Goal: Task Accomplishment & Management: Use online tool/utility

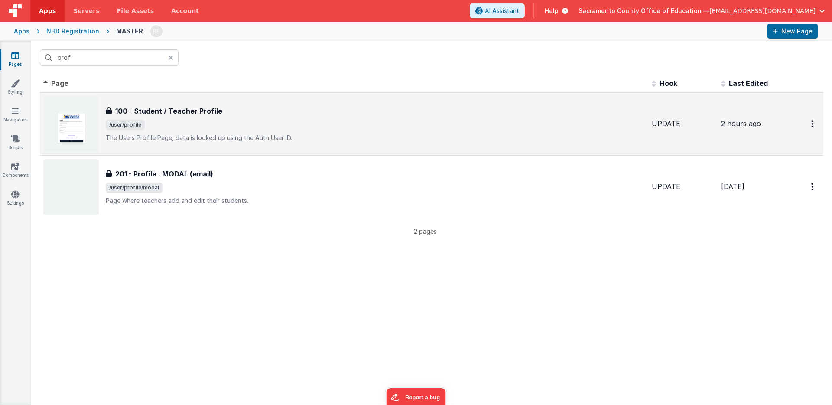
type input "prof"
click at [169, 108] on h3 "100 - Student / Teacher Profile" at bounding box center [168, 111] width 107 height 10
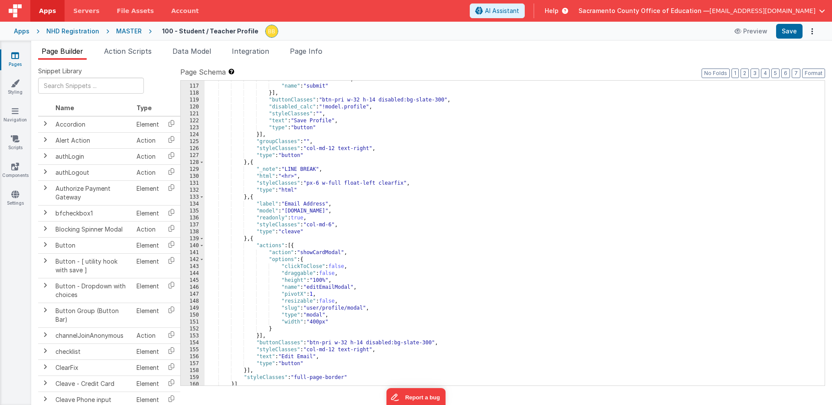
scroll to position [823, 0]
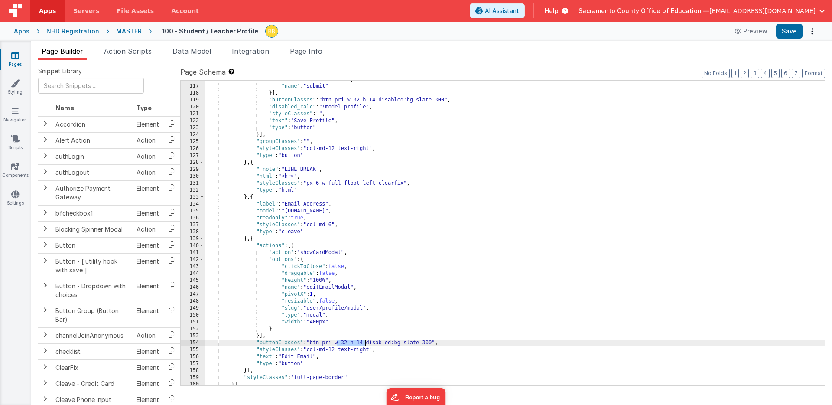
drag, startPoint x: 337, startPoint y: 344, endPoint x: 365, endPoint y: 341, distance: 28.7
click at [365, 341] on div ""action" : "namedAction" , "name" : "submit" }] , "buttonClasses" : "btn-pri w-…" at bounding box center [515, 235] width 620 height 318
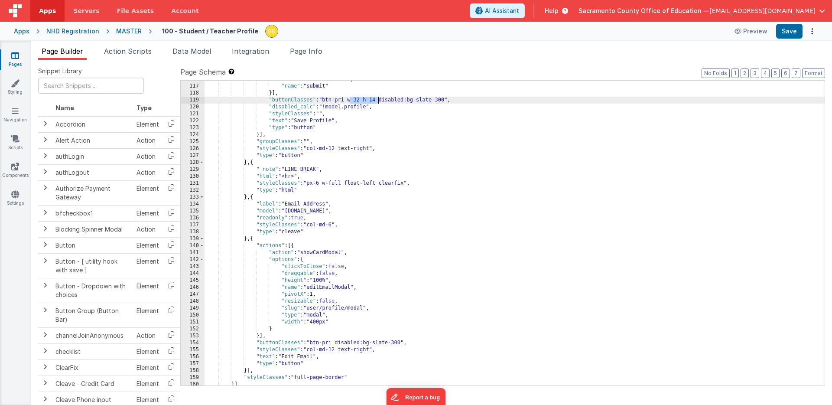
drag, startPoint x: 349, startPoint y: 100, endPoint x: 377, endPoint y: 98, distance: 27.8
click at [377, 98] on div ""action" : "namedAction" , "name" : "submit" }] , "buttonClasses" : "btn-pri w-…" at bounding box center [515, 235] width 620 height 318
click at [782, 30] on button "Save" at bounding box center [789, 31] width 26 height 15
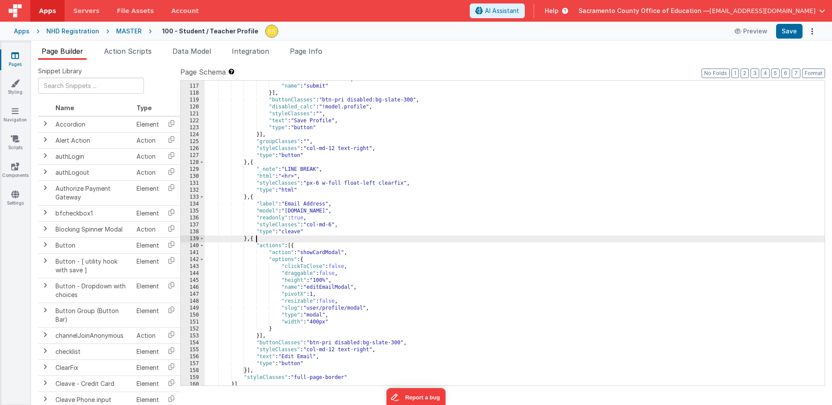
click at [435, 239] on div ""action" : "namedAction" , "name" : "submit" }] , "buttonClasses" : "btn-pri di…" at bounding box center [515, 235] width 620 height 318
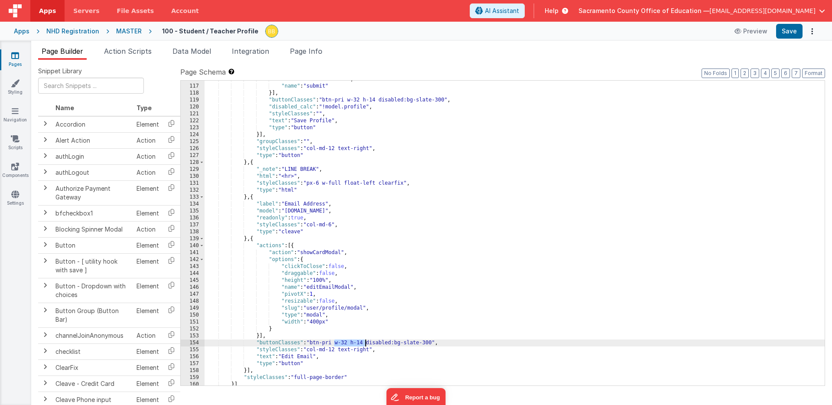
click at [367, 344] on div ""action" : "namedAction" , "name" : "submit" }] , "buttonClasses" : "btn-pri w-…" at bounding box center [515, 235] width 620 height 318
click at [378, 100] on div ""action" : "namedAction" , "name" : "submit" }] , "buttonClasses" : "btn-pri w-…" at bounding box center [515, 235] width 620 height 318
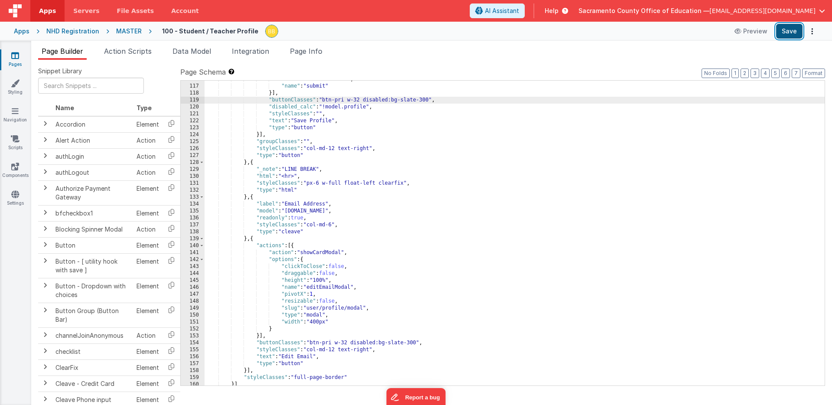
click at [785, 29] on button "Save" at bounding box center [789, 31] width 26 height 15
click at [14, 55] on icon at bounding box center [15, 55] width 8 height 9
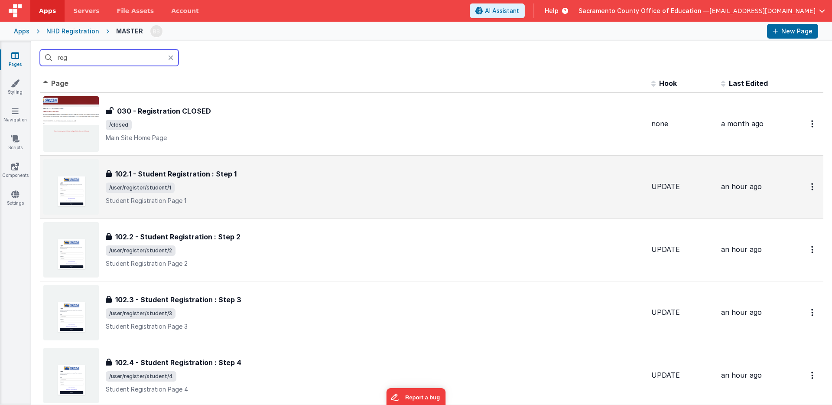
scroll to position [16, 0]
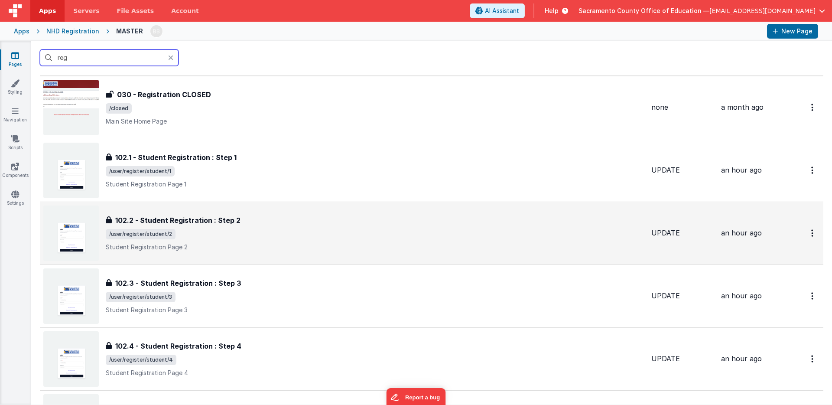
type input "reg"
click at [186, 218] on h3 "102.2 - Student Registration : Step 2" at bounding box center [177, 220] width 125 height 10
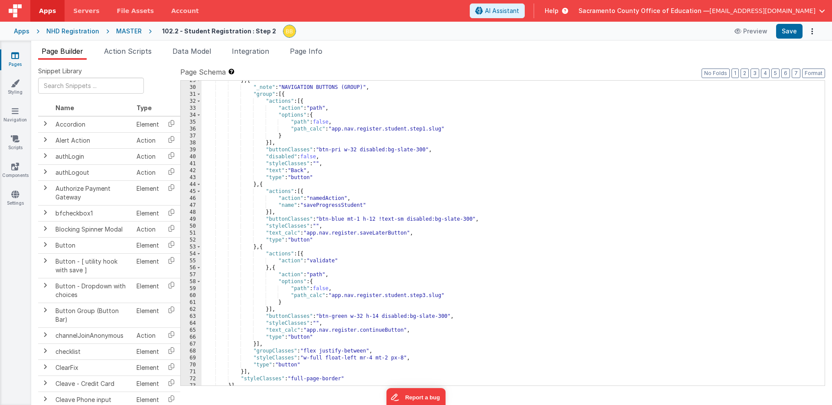
scroll to position [276, 0]
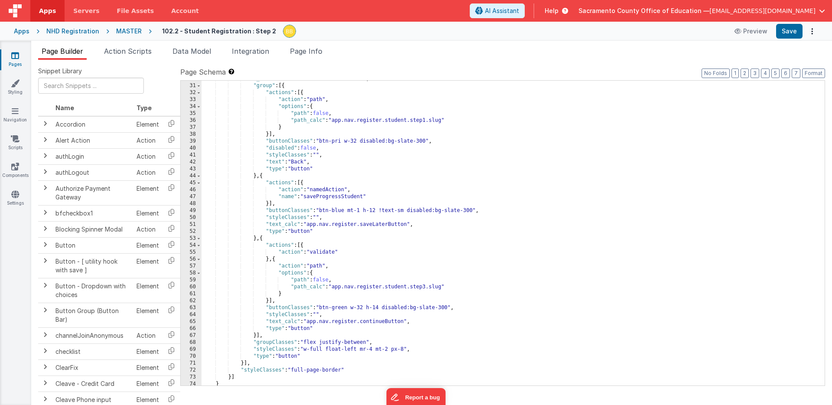
click at [318, 155] on div ""_note" : "NAVIGATION BUTTONS (GROUP)" , "group" : [{ "actions" : [{ "action" :…" at bounding box center [512, 234] width 623 height 318
click at [786, 29] on button "Save" at bounding box center [789, 31] width 26 height 15
drag, startPoint x: 318, startPoint y: 156, endPoint x: 368, endPoint y: 155, distance: 49.8
click at [368, 155] on div ""_note" : "NAVIGATION BUTTONS (GROUP)" , "group" : [{ "actions" : [{ "action" :…" at bounding box center [512, 234] width 623 height 318
click at [321, 142] on div ""_note" : "NAVIGATION BUTTONS (GROUP)" , "group" : [{ "actions" : [{ "action" :…" at bounding box center [512, 234] width 623 height 318
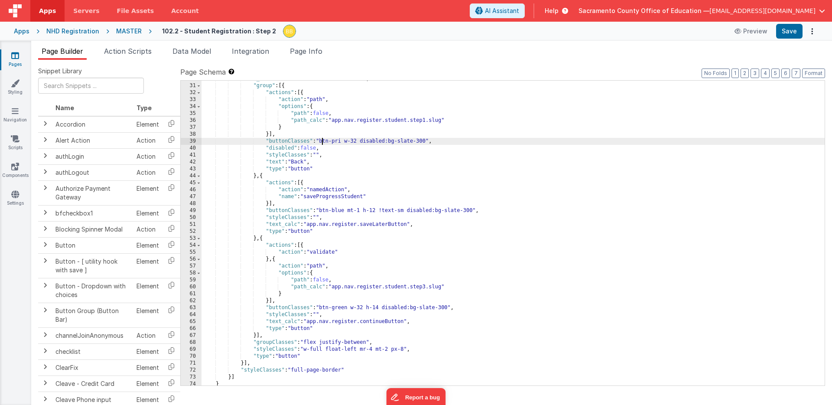
paste textarea
click at [785, 31] on button "Save" at bounding box center [789, 31] width 26 height 15
click at [383, 152] on div ""_note" : "NAVIGATION BUTTONS (GROUP)" , "group" : [{ "actions" : [{ "action" :…" at bounding box center [512, 234] width 623 height 318
drag, startPoint x: 372, startPoint y: 142, endPoint x: 413, endPoint y: 143, distance: 41.2
click at [413, 143] on div ""_note" : "NAVIGATION BUTTONS (GROUP)" , "group" : [{ "actions" : [{ "action" :…" at bounding box center [512, 234] width 623 height 318
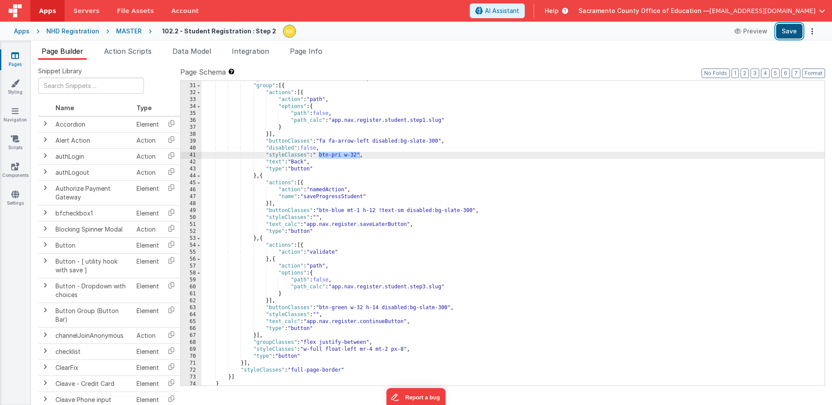
click at [783, 29] on button "Save" at bounding box center [789, 31] width 26 height 15
click at [385, 152] on div ""_note" : "NAVIGATION BUTTONS (GROUP)" , "group" : [{ "actions" : [{ "action" :…" at bounding box center [512, 234] width 623 height 318
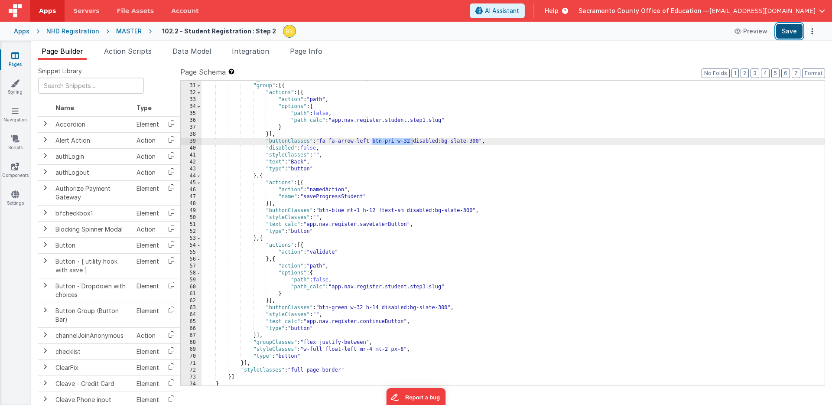
click at [787, 31] on button "Save" at bounding box center [789, 31] width 26 height 15
click at [14, 57] on icon at bounding box center [15, 55] width 8 height 9
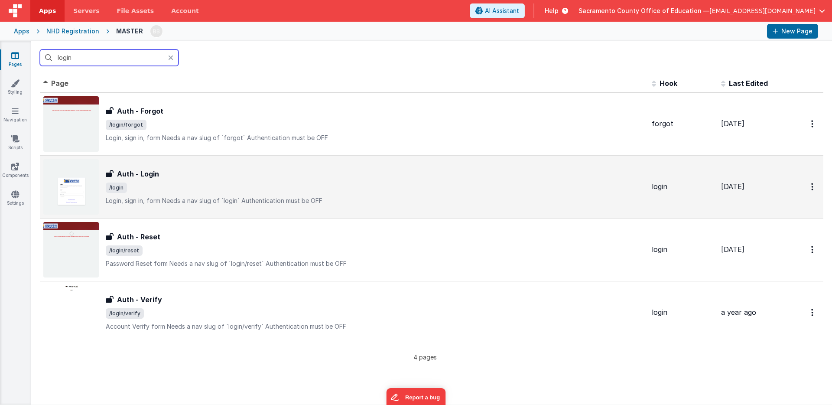
type input "login"
click at [150, 172] on h3 "Auth - Login" at bounding box center [138, 174] width 42 height 10
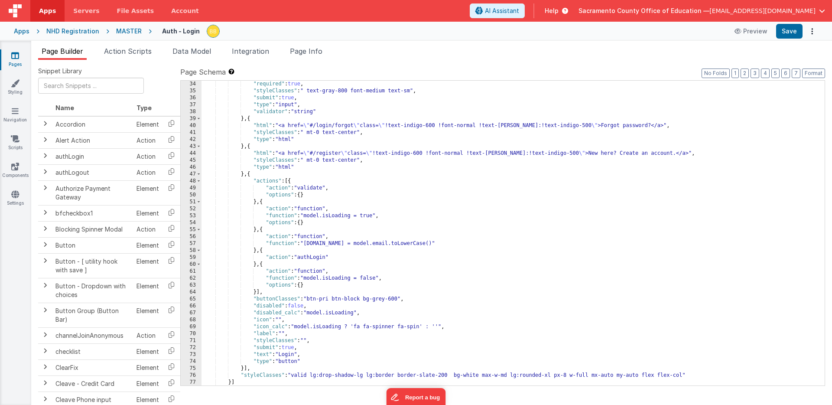
scroll to position [236, 0]
click at [16, 54] on icon at bounding box center [15, 55] width 8 height 9
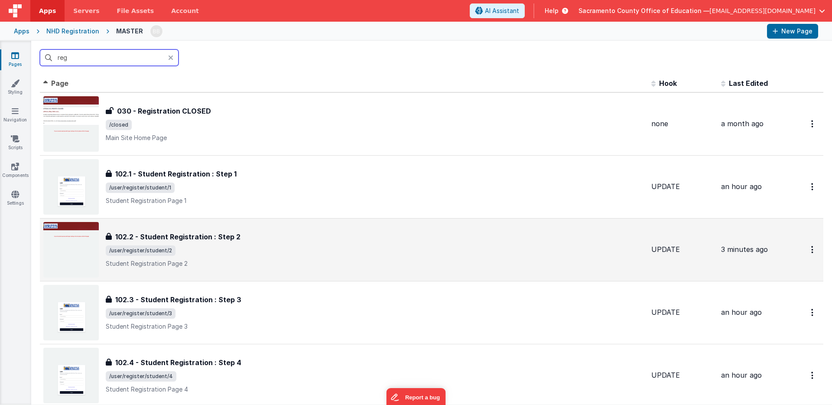
type input "reg"
click at [183, 236] on h3 "102.2 - Student Registration : Step 2" at bounding box center [177, 236] width 125 height 10
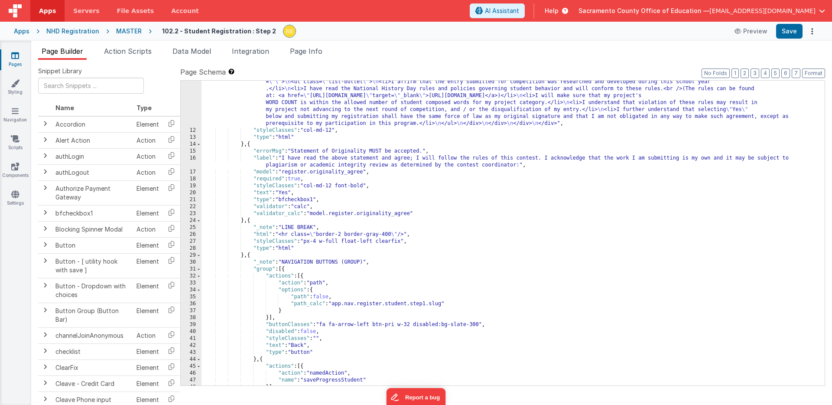
scroll to position [101, 0]
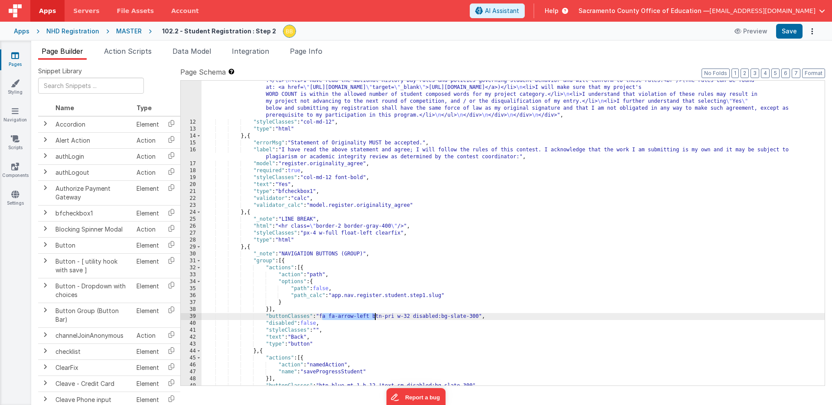
drag, startPoint x: 322, startPoint y: 316, endPoint x: 375, endPoint y: 316, distance: 52.9
click at [375, 316] on div ""html" : "<div class= \" mx-auto \" > \n <div class= \" text-center mt-4 \" > \…" at bounding box center [512, 239] width 623 height 381
click at [330, 325] on div ""html" : "<div class= \" mx-auto \" > \n <div class= \" text-center mt-4 \" > \…" at bounding box center [512, 239] width 623 height 381
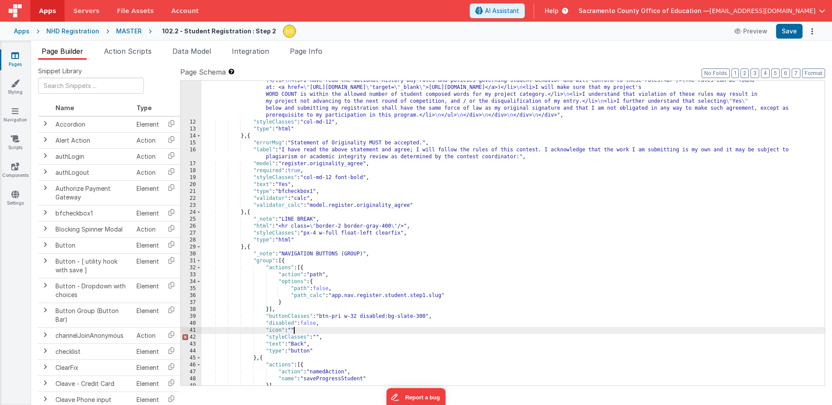
paste textarea
click at [789, 32] on button "Save" at bounding box center [789, 31] width 26 height 15
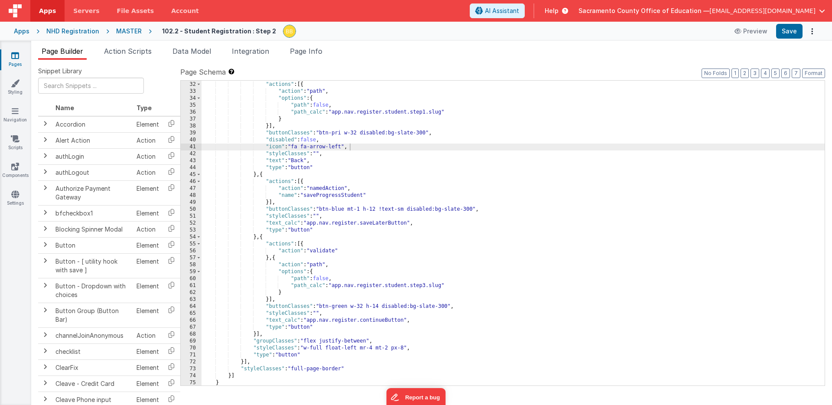
scroll to position [284, 0]
click at [334, 315] on div ""group" : [{ "actions" : [{ "action" : "path" , "options" : { "path" : false , …" at bounding box center [512, 233] width 623 height 318
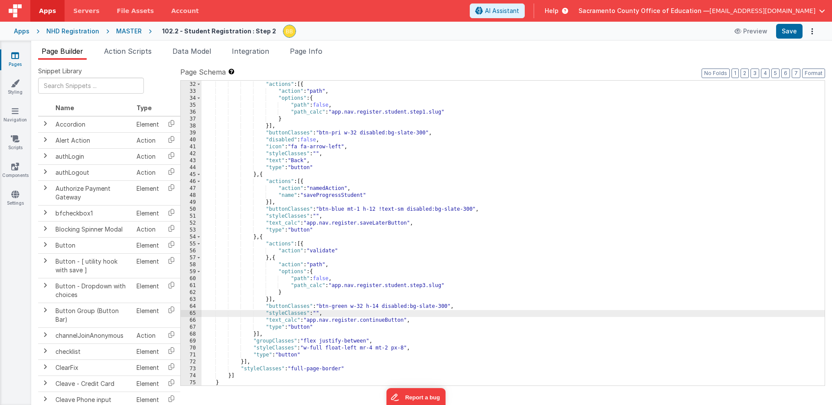
click at [312, 147] on div ""group" : [{ "actions" : [{ "action" : "path" , "options" : { "path" : false , …" at bounding box center [512, 233] width 623 height 318
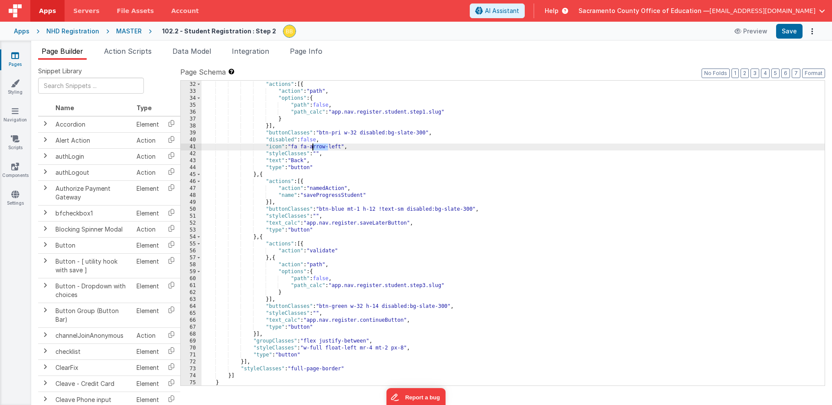
click at [312, 147] on div ""group" : [{ "actions" : [{ "action" : "path" , "options" : { "path" : false , …" at bounding box center [512, 233] width 623 height 318
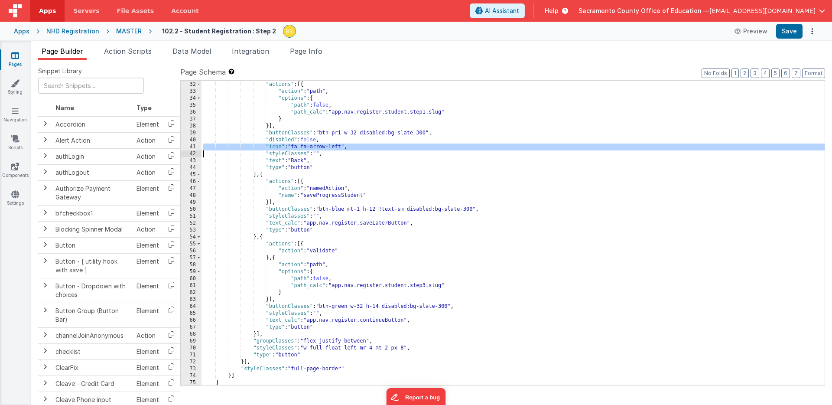
click at [312, 147] on div ""group" : [{ "actions" : [{ "action" : "path" , "options" : { "path" : false , …" at bounding box center [512, 233] width 623 height 318
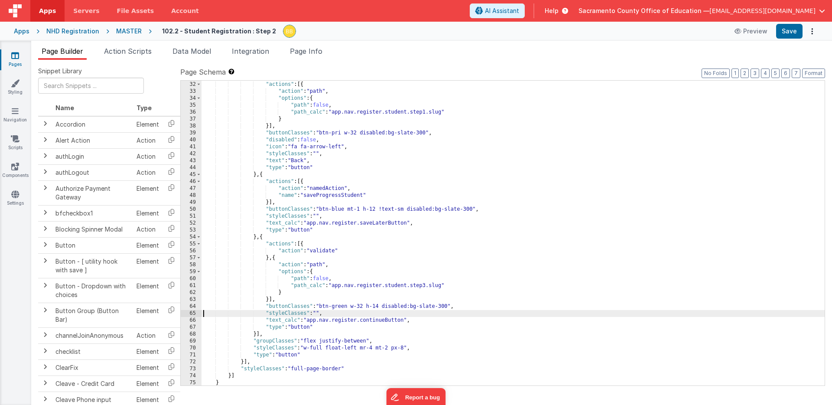
click at [202, 315] on div ""group" : [{ "actions" : [{ "action" : "path" , "options" : { "path" : false , …" at bounding box center [512, 233] width 623 height 318
paste textarea
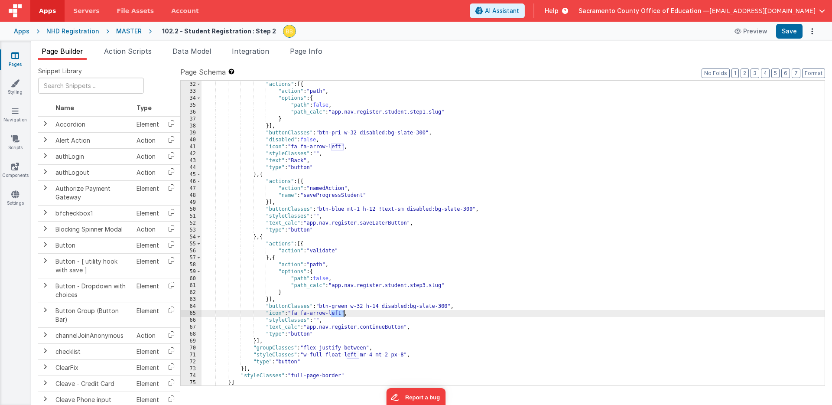
drag, startPoint x: 331, startPoint y: 312, endPoint x: 343, endPoint y: 312, distance: 12.1
click at [343, 312] on div ""group" : [{ "actions" : [{ "action" : "path" , "options" : { "path" : false , …" at bounding box center [512, 233] width 623 height 318
click at [788, 29] on button "Save" at bounding box center [789, 31] width 26 height 15
click at [15, 55] on icon at bounding box center [15, 55] width 8 height 9
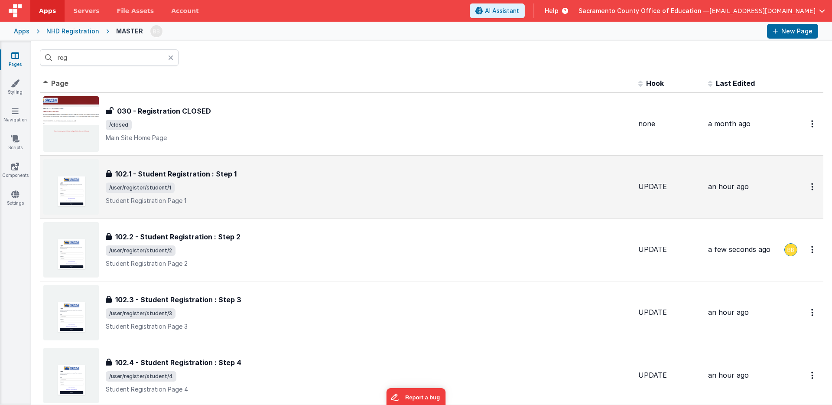
click at [202, 174] on h3 "102.1 - Student Registration : Step 1" at bounding box center [175, 174] width 121 height 10
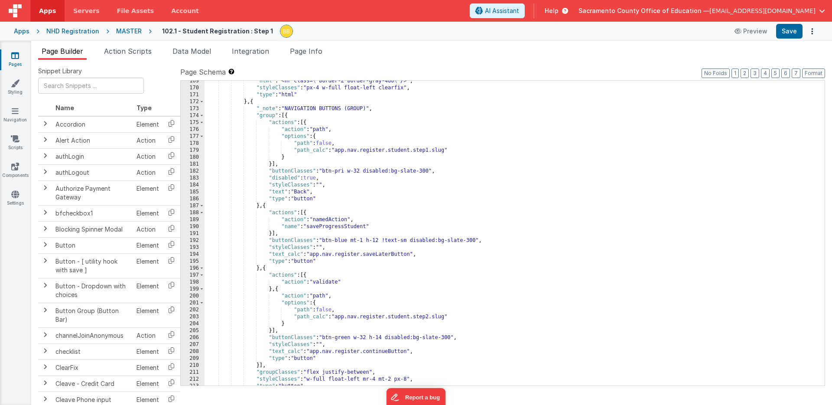
scroll to position [1234, 0]
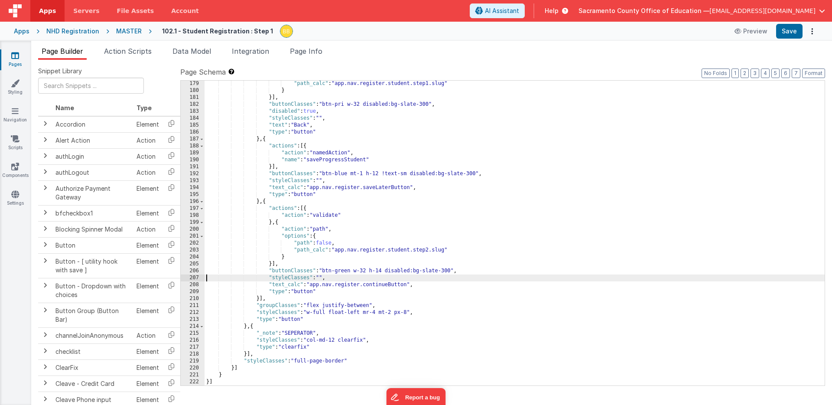
click at [205, 279] on div ""path_calc" : "app.nav.register.student.step1.slug" } }] , "buttonClasses" : "b…" at bounding box center [515, 239] width 620 height 318
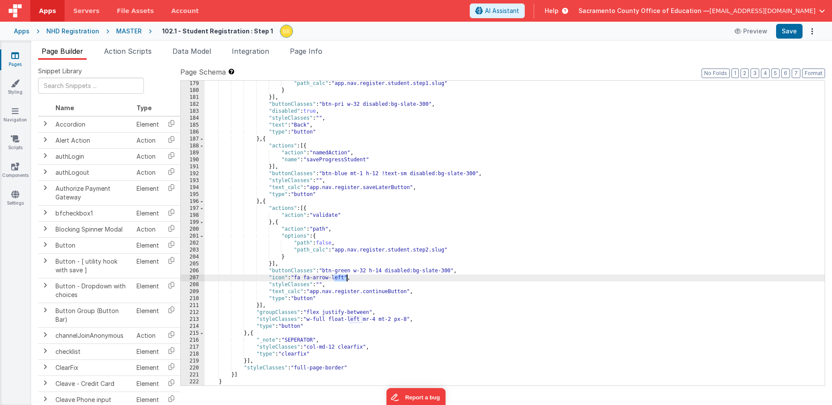
drag, startPoint x: 334, startPoint y: 278, endPoint x: 346, endPoint y: 277, distance: 12.2
click at [346, 277] on div ""path_calc" : "app.nav.register.student.step1.slug" } }] , "buttonClasses" : "b…" at bounding box center [515, 239] width 620 height 318
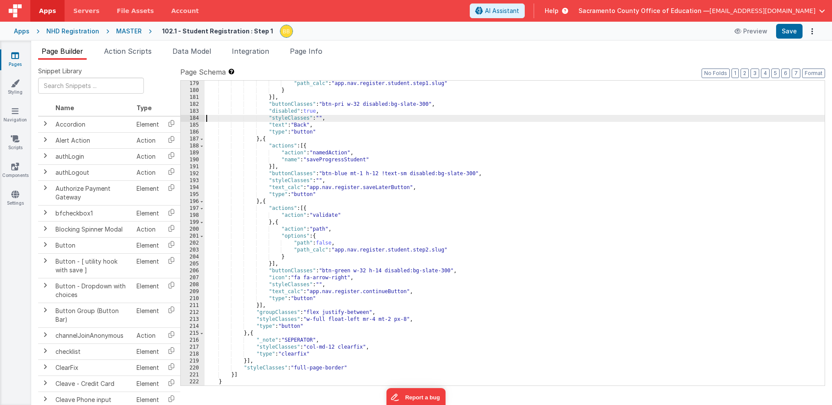
click at [206, 118] on div ""path_calc" : "app.nav.register.student.step1.slug" } }] , "buttonClasses" : "b…" at bounding box center [515, 239] width 620 height 318
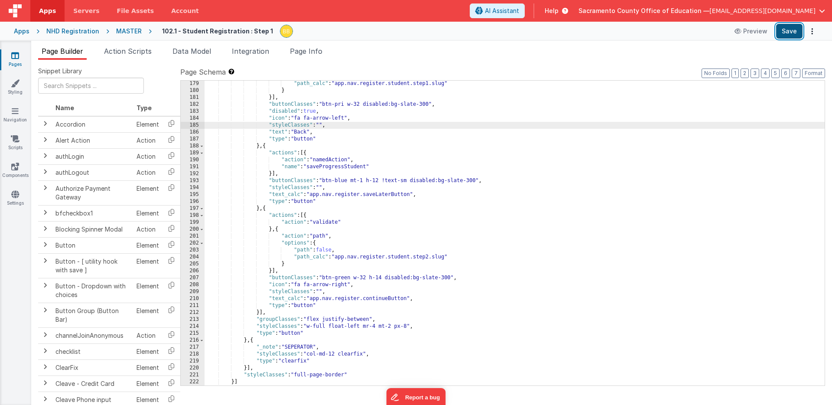
click at [788, 29] on button "Save" at bounding box center [789, 31] width 26 height 15
click at [15, 54] on icon at bounding box center [15, 55] width 8 height 9
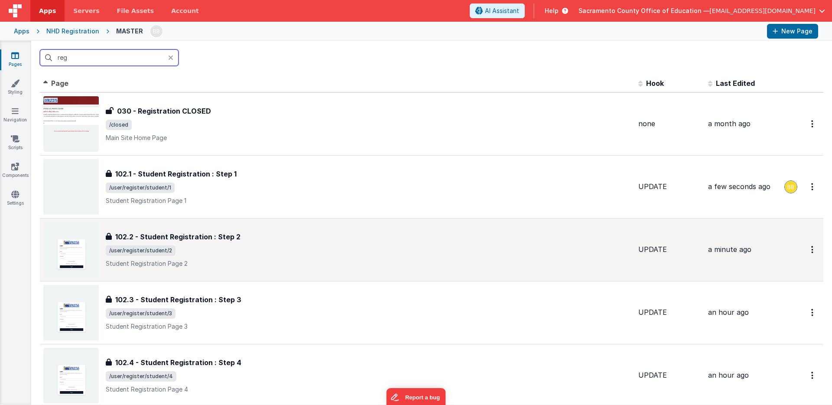
scroll to position [95, 0]
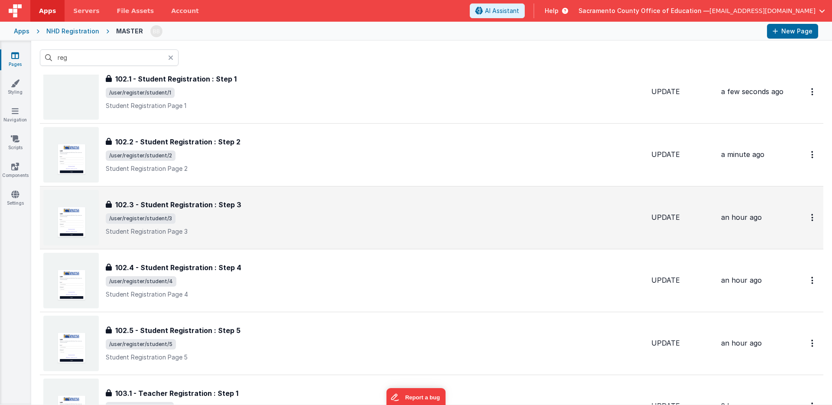
click at [197, 209] on h3 "102.3 - Student Registration : Step 3" at bounding box center [178, 204] width 126 height 10
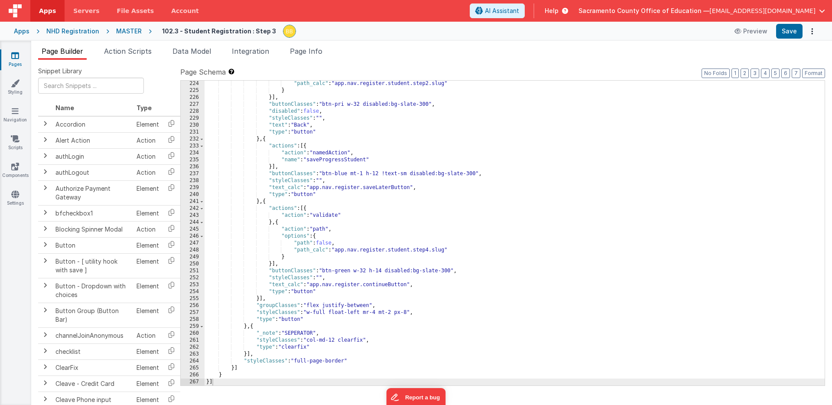
scroll to position [1546, 0]
click at [207, 279] on div ""path_calc" : "app.nav.register.student.step2.slug" } }] , "buttonClasses" : "b…" at bounding box center [515, 239] width 620 height 318
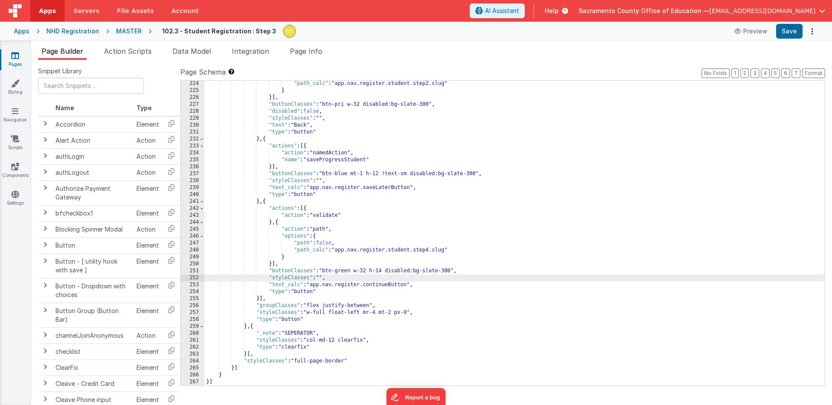
paste textarea
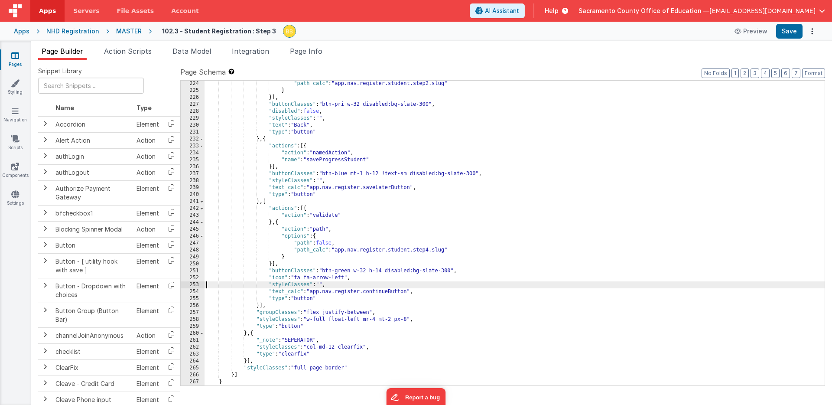
click at [338, 277] on div ""path_calc" : "app.nav.register.student.step2.slug" } }] , "buttonClasses" : "b…" at bounding box center [515, 239] width 620 height 318
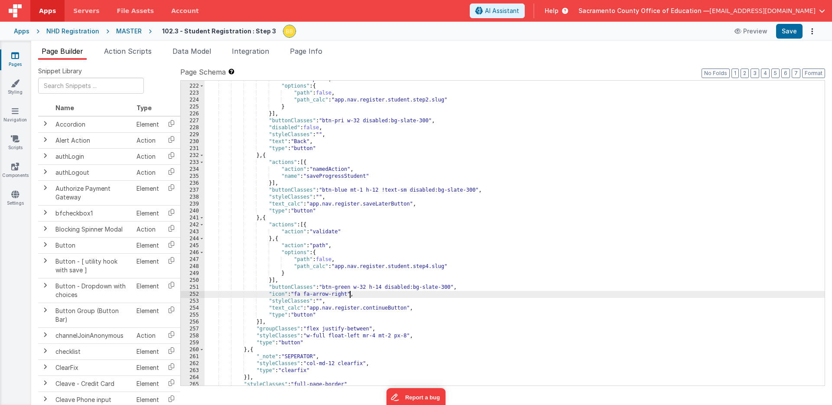
scroll to position [1530, 0]
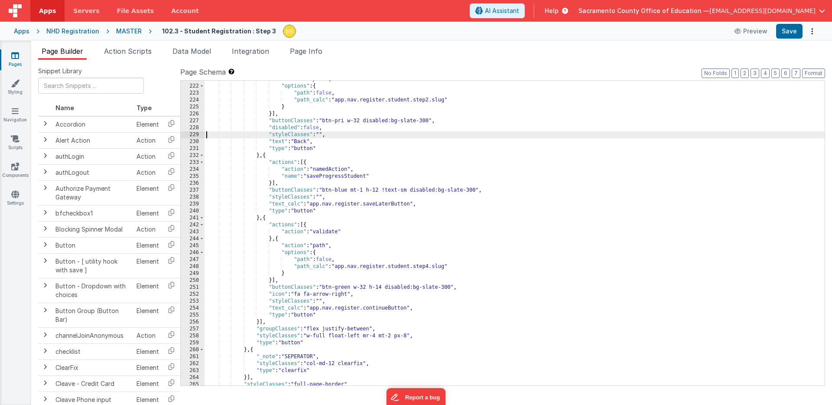
click at [206, 134] on div ""action" : "path" , "options" : { "path" : false , "path_calc" : "app.nav.regis…" at bounding box center [515, 235] width 620 height 318
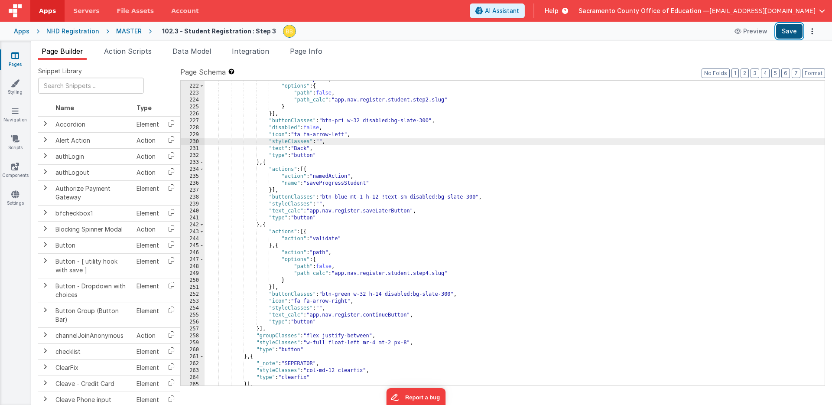
click at [789, 29] on button "Save" at bounding box center [789, 31] width 26 height 15
click at [17, 55] on icon at bounding box center [15, 55] width 8 height 9
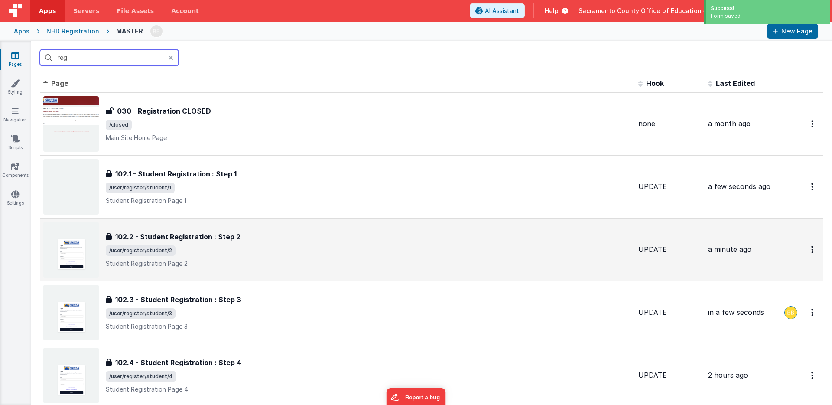
scroll to position [31, 0]
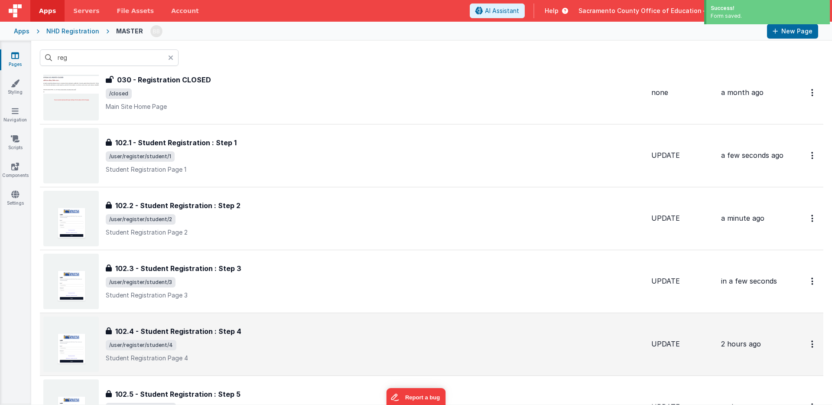
click at [195, 331] on h3 "102.4 - Student Registration : Step 4" at bounding box center [178, 331] width 126 height 10
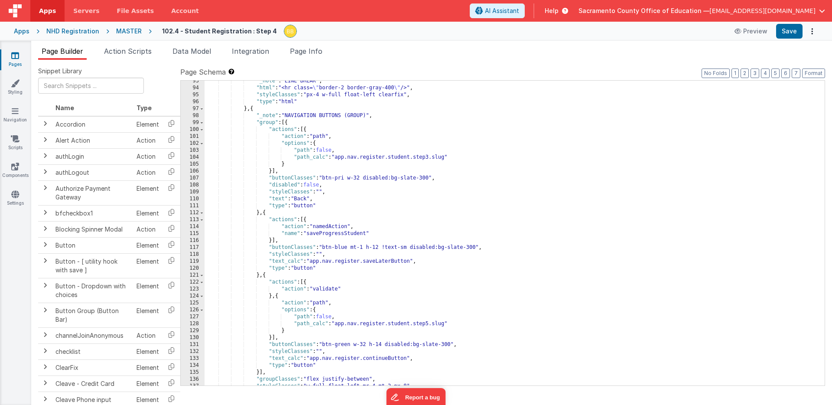
scroll to position [714, 0]
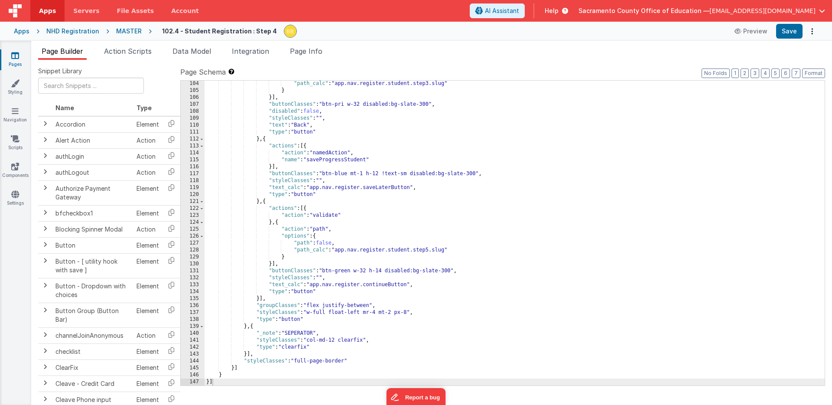
click at [206, 277] on div ""path_calc" : "app.nav.register.student.step3.slug" } }] , "buttonClasses" : "b…" at bounding box center [515, 239] width 620 height 318
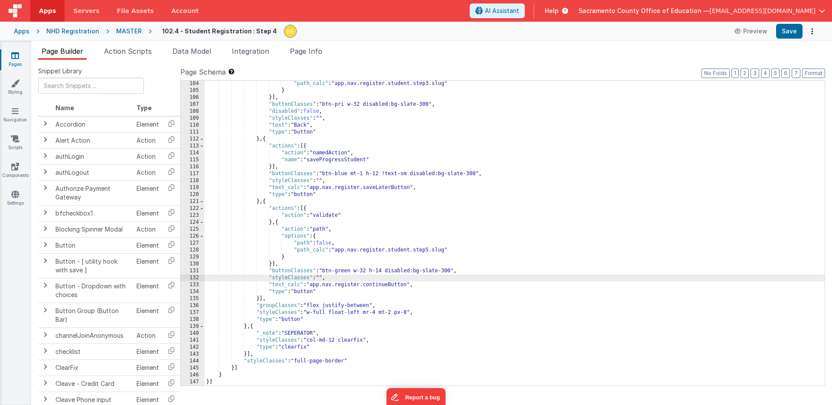
paste textarea
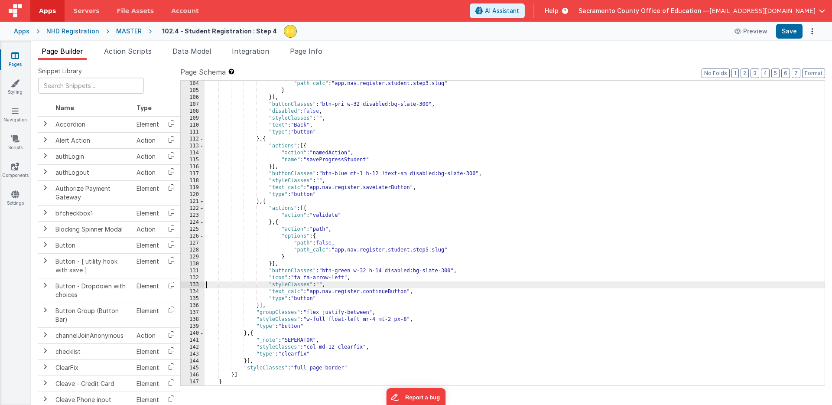
click at [339, 279] on div ""path_calc" : "app.nav.register.student.step3.slug" } }] , "buttonClasses" : "b…" at bounding box center [515, 239] width 620 height 318
click at [206, 119] on div ""path_calc" : "app.nav.register.student.step3.slug" } }] , "buttonClasses" : "b…" at bounding box center [515, 239] width 620 height 318
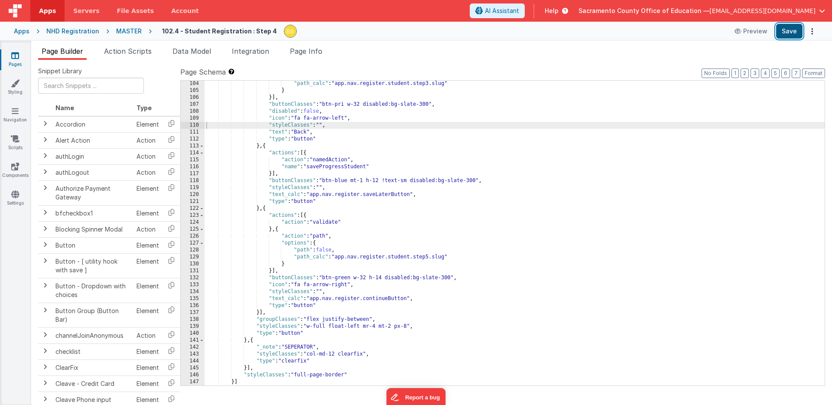
click at [785, 29] on button "Save" at bounding box center [789, 31] width 26 height 15
click at [13, 54] on icon at bounding box center [15, 55] width 8 height 9
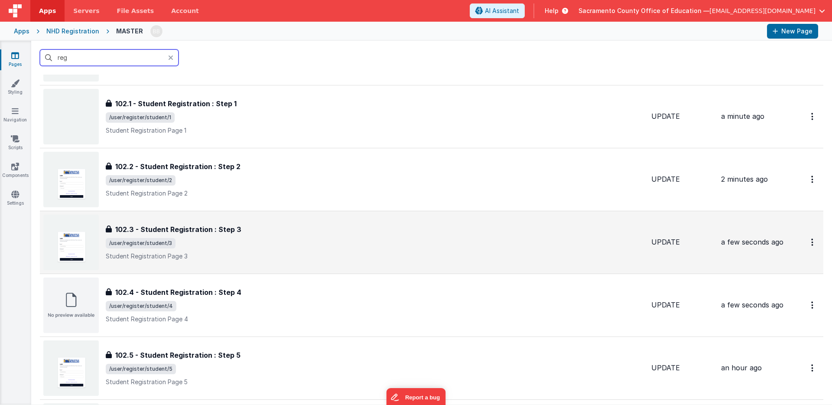
scroll to position [102, 0]
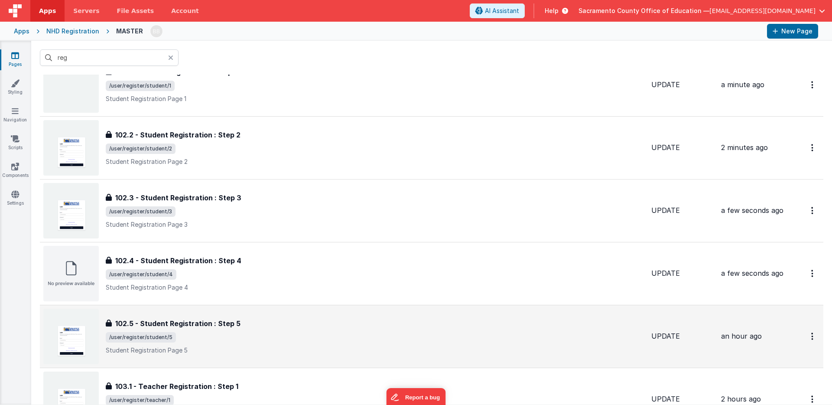
click at [209, 318] on h3 "102.5 - Student Registration : Step 5" at bounding box center [177, 323] width 125 height 10
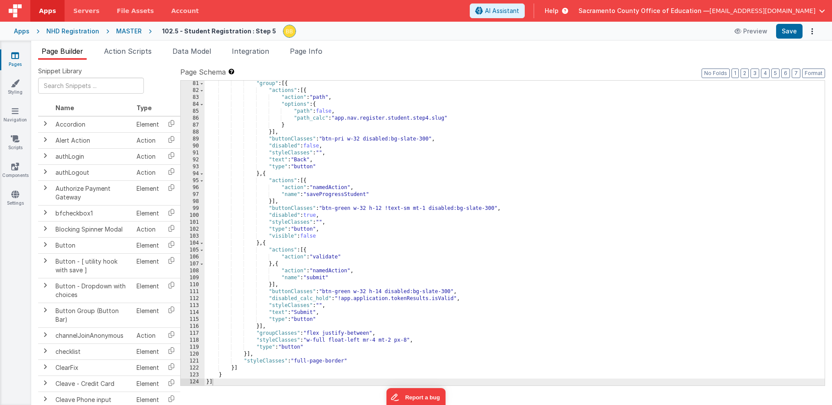
scroll to position [832, 0]
click at [207, 306] on div ""group" : [{ "actions" : [{ "action" : "path" , "options" : { "path" : false , …" at bounding box center [515, 239] width 620 height 318
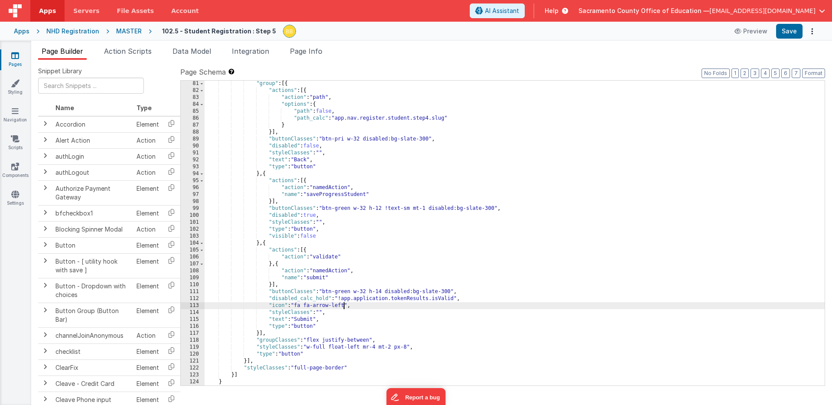
click at [342, 305] on div ""group" : [{ "actions" : [{ "action" : "path" , "options" : { "path" : false , …" at bounding box center [515, 239] width 620 height 318
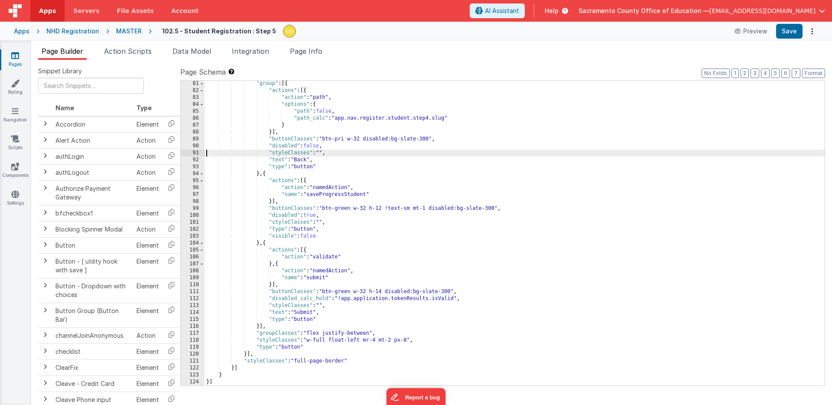
click at [206, 153] on div ""group" : [{ "actions" : [{ "action" : "path" , "options" : { "path" : false , …" at bounding box center [515, 239] width 620 height 318
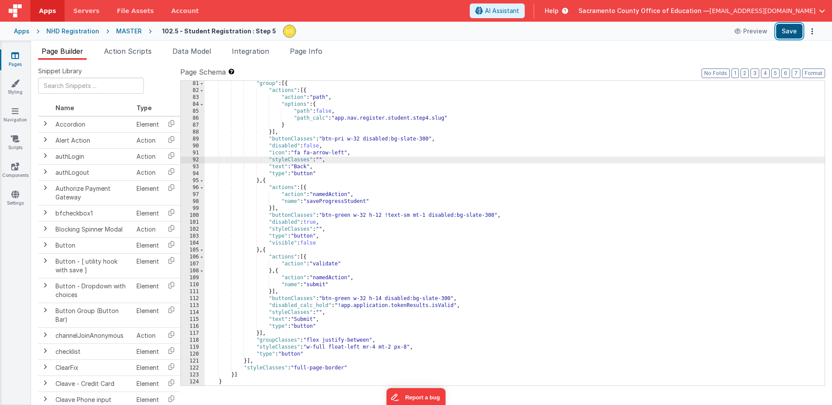
click at [789, 26] on button "Save" at bounding box center [789, 31] width 26 height 15
click at [16, 55] on icon at bounding box center [15, 55] width 8 height 9
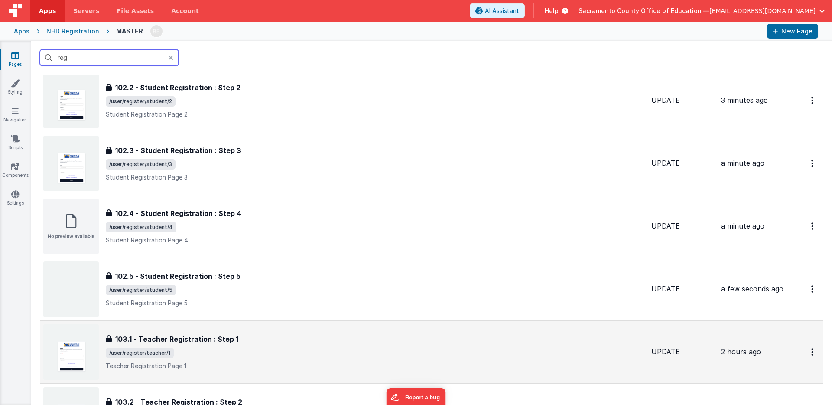
scroll to position [282, 0]
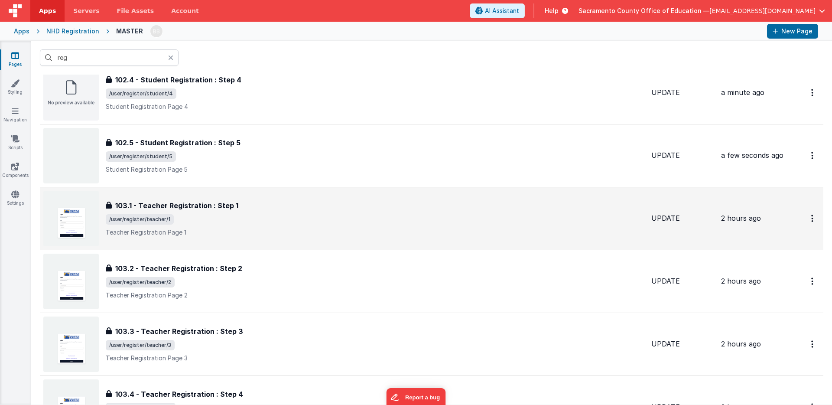
click at [169, 208] on h3 "103.1 - Teacher Registration : Step 1" at bounding box center [176, 205] width 123 height 10
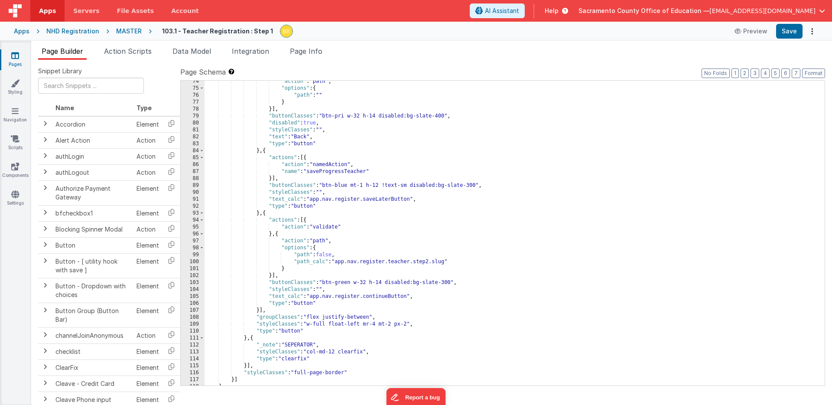
scroll to position [541, 0]
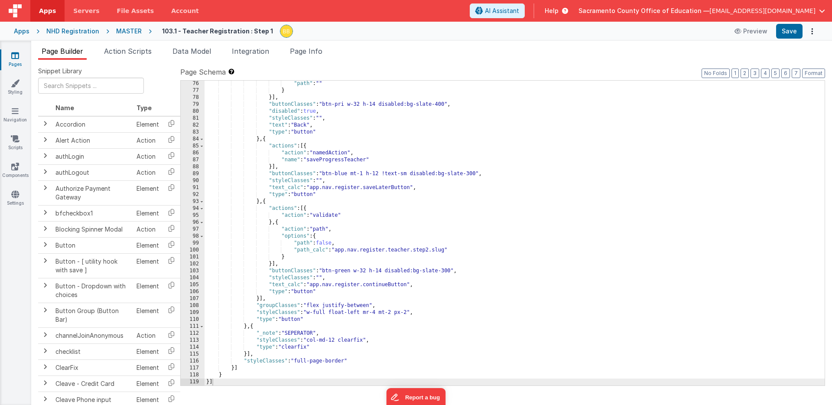
click at [207, 278] on div ""path" : "" } }] , "buttonClasses" : "btn-pri w-32 h-14 disabled:bg-slate-400" …" at bounding box center [515, 239] width 620 height 318
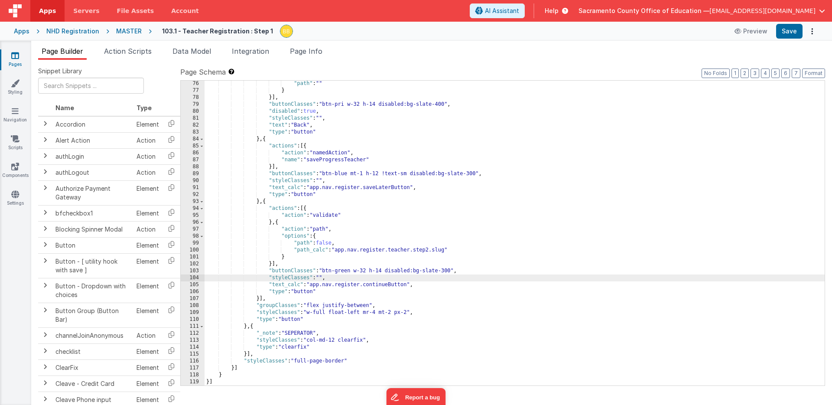
paste textarea
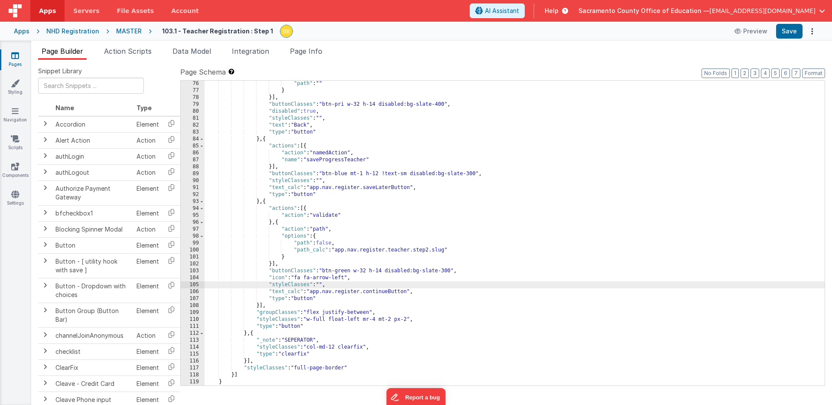
click at [340, 277] on div ""path" : "" } }] , "buttonClasses" : "btn-pri w-32 h-14 disabled:bg-slate-400" …" at bounding box center [515, 239] width 620 height 318
click at [205, 117] on div ""path" : "" } }] , "buttonClasses" : "btn-pri w-32 h-14 disabled:bg-slate-400" …" at bounding box center [515, 239] width 620 height 318
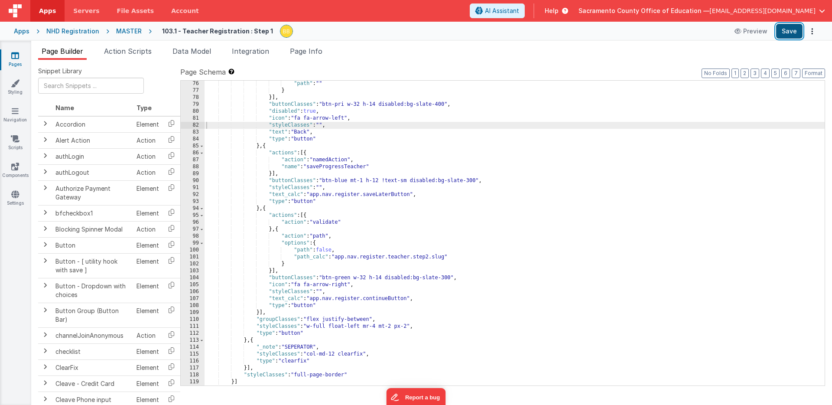
click at [792, 29] on button "Save" at bounding box center [789, 31] width 26 height 15
click at [13, 54] on icon at bounding box center [15, 55] width 8 height 9
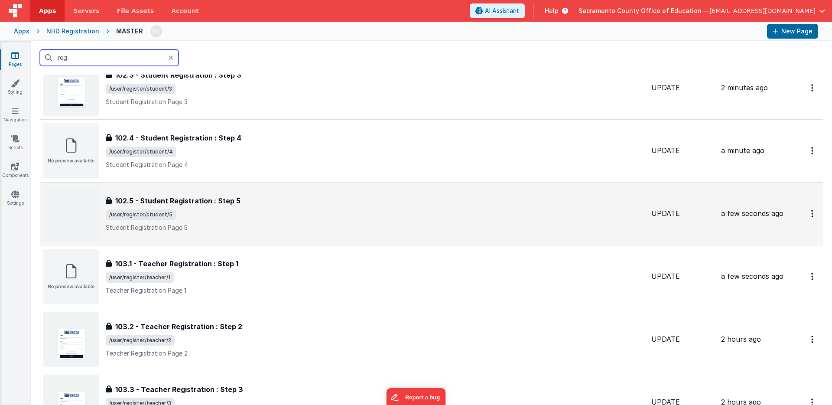
scroll to position [269, 0]
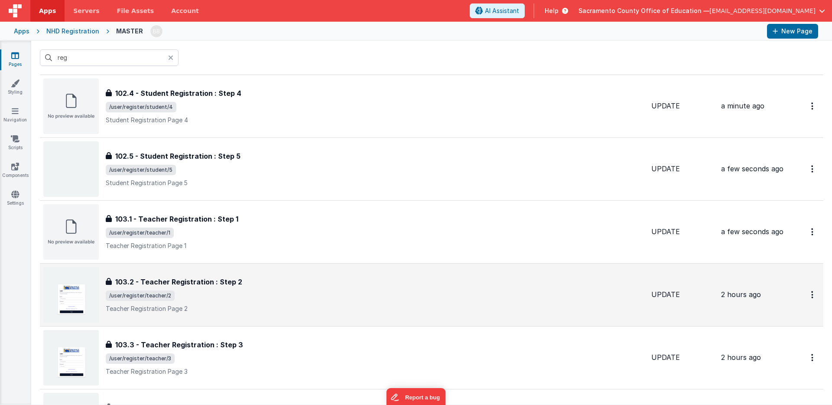
click at [201, 279] on h3 "103.2 - Teacher Registration : Step 2" at bounding box center [178, 281] width 127 height 10
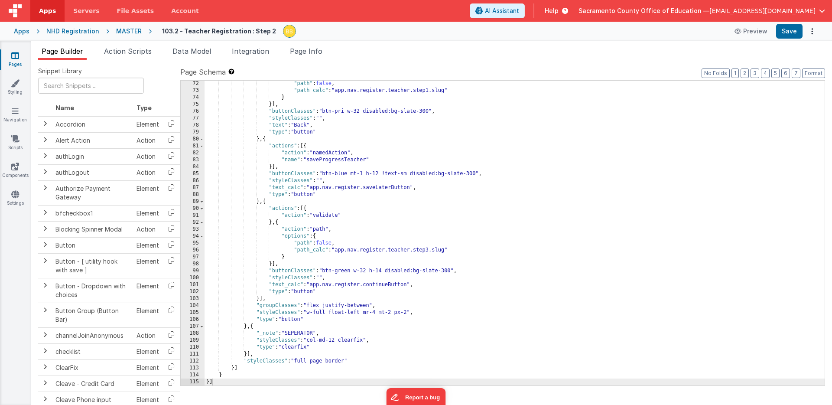
scroll to position [493, 0]
click at [206, 312] on div ""path" : false , "path_calc" : "app.nav.register.teacher.step1.slug" } }] , "bu…" at bounding box center [515, 239] width 620 height 318
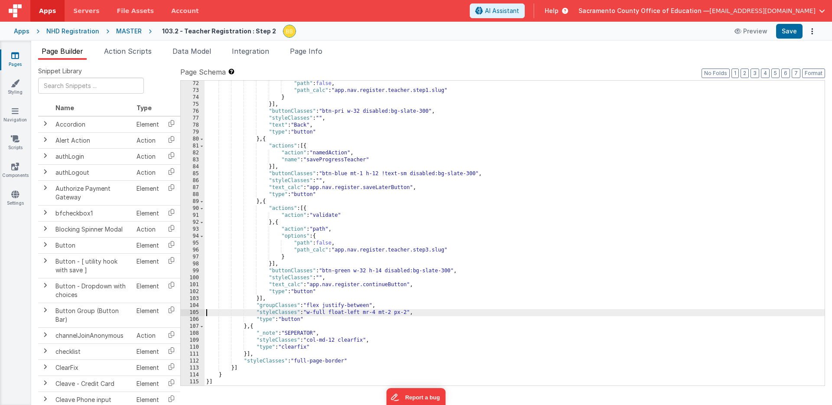
click at [207, 279] on div ""path" : false , "path_calc" : "app.nav.register.teacher.step1.slug" } }] , "bu…" at bounding box center [515, 239] width 620 height 318
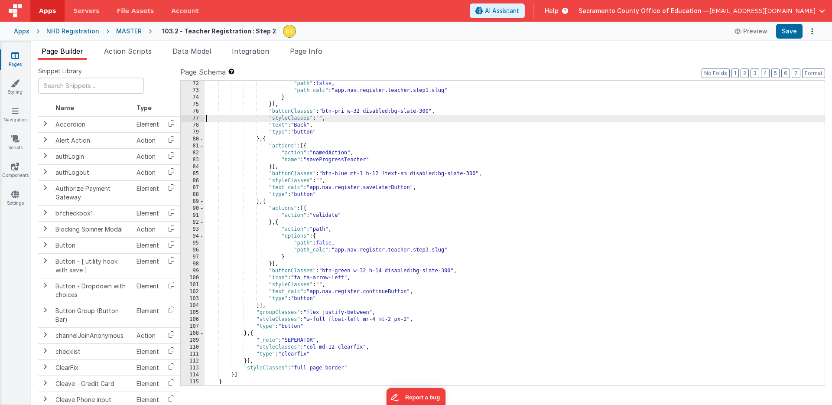
click at [205, 120] on div ""path" : false , "path_calc" : "app.nav.register.teacher.step1.slug" } }] , "bu…" at bounding box center [515, 239] width 620 height 318
paste textarea
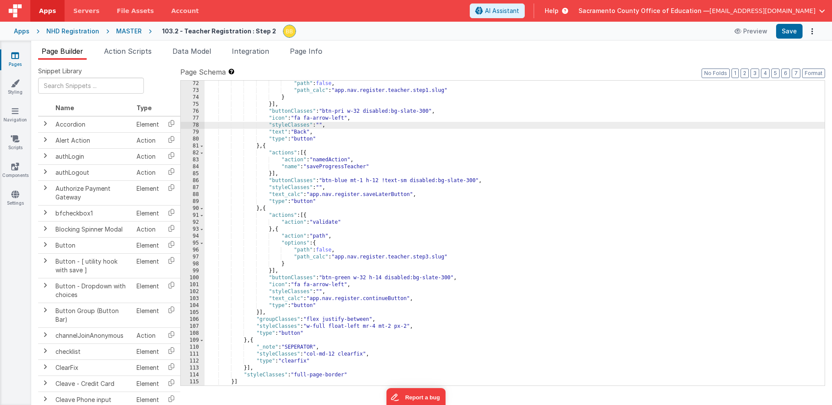
click at [338, 286] on div ""path" : false , "path_calc" : "app.nav.register.teacher.step1.slug" } }] , "bu…" at bounding box center [515, 239] width 620 height 318
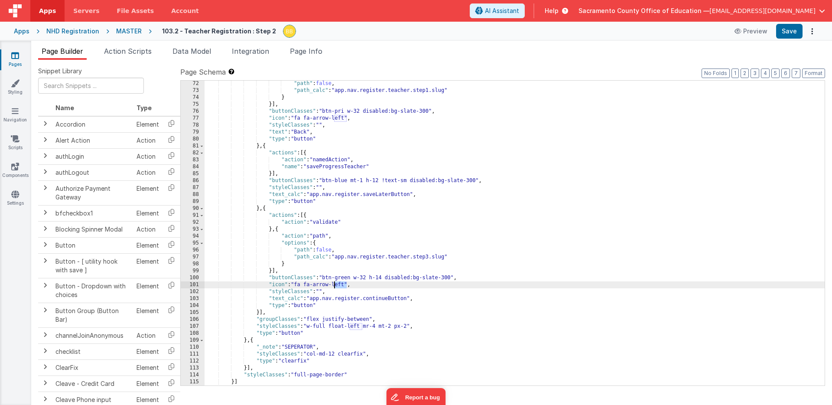
click at [338, 286] on div ""path" : false , "path_calc" : "app.nav.register.teacher.step1.slug" } }] , "bu…" at bounding box center [515, 239] width 620 height 318
click at [789, 29] on button "Save" at bounding box center [789, 31] width 26 height 15
click at [15, 55] on icon at bounding box center [15, 55] width 8 height 9
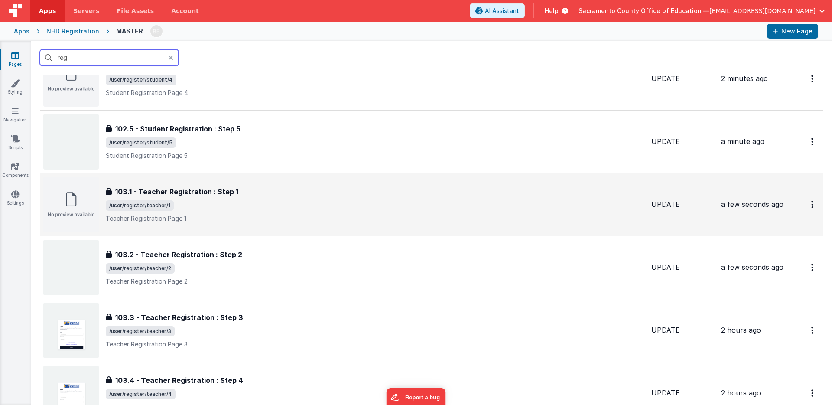
scroll to position [341, 0]
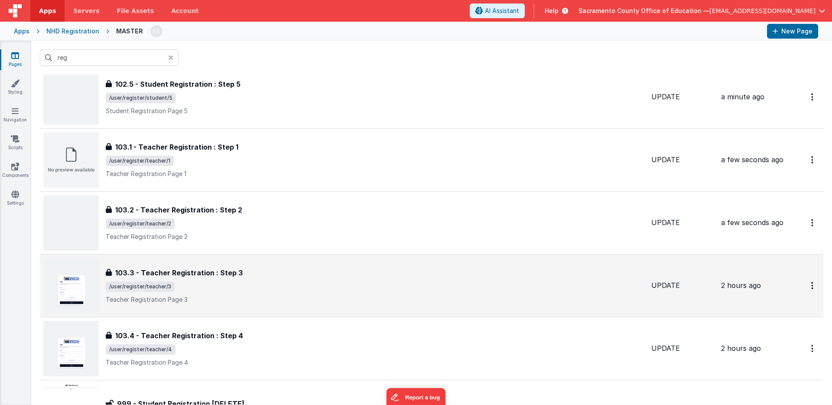
click at [217, 269] on h3 "103.3 - Teacher Registration : Step 3" at bounding box center [179, 272] width 128 height 10
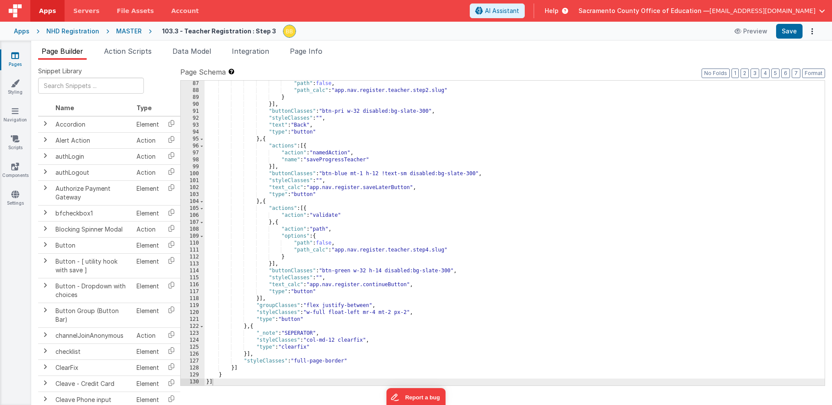
scroll to position [597, 0]
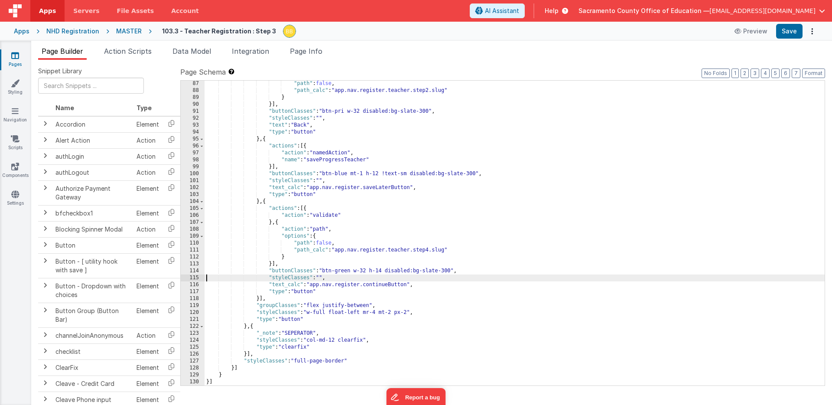
click at [208, 279] on div ""path" : false , "path_calc" : "app.nav.register.teacher.step2.slug" } }] , "bu…" at bounding box center [515, 239] width 620 height 318
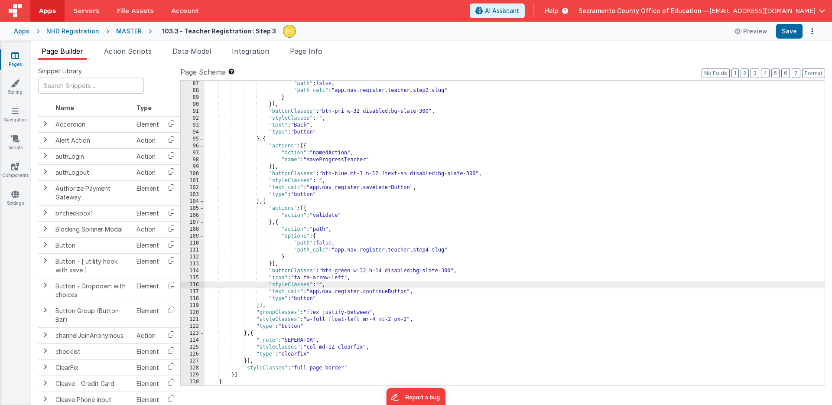
click at [207, 118] on div ""path" : false , "path_calc" : "app.nav.register.teacher.step2.slug" } }] , "bu…" at bounding box center [515, 239] width 620 height 318
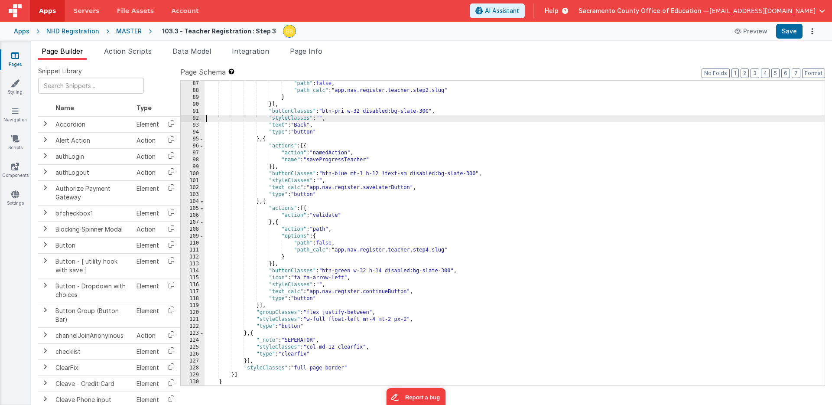
paste textarea
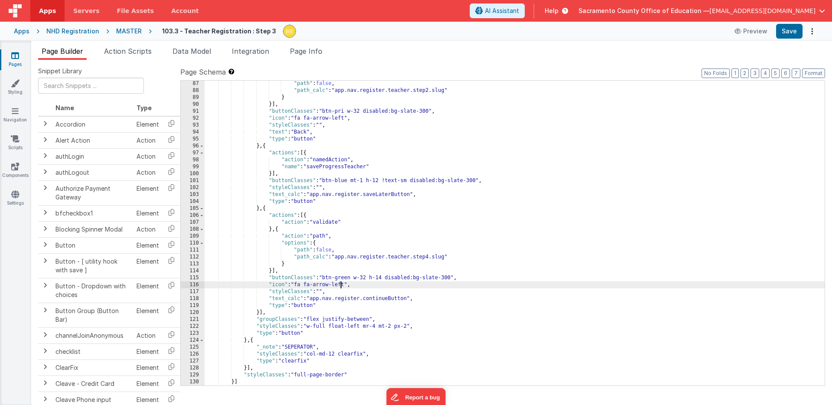
click at [341, 286] on div ""path" : false , "path_calc" : "app.nav.register.teacher.step2.slug" } }] , "bu…" at bounding box center [515, 239] width 620 height 318
click at [794, 31] on button "Save" at bounding box center [789, 31] width 26 height 15
click at [15, 54] on icon at bounding box center [15, 55] width 8 height 9
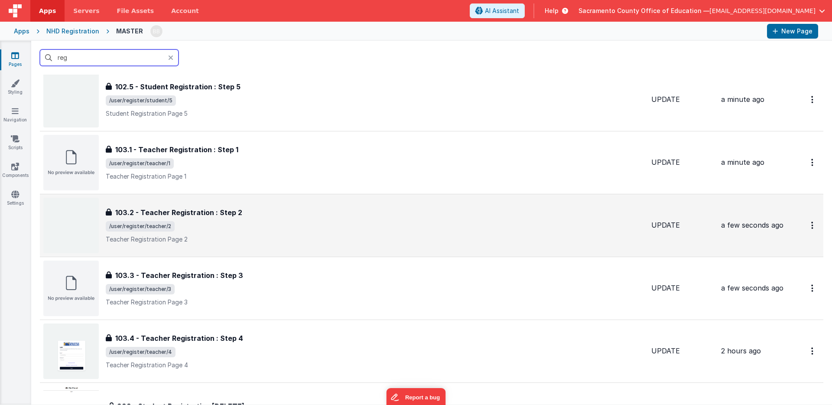
scroll to position [439, 0]
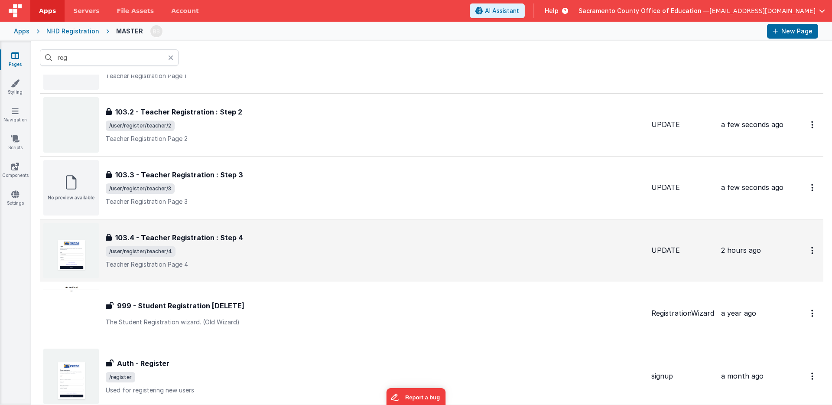
click at [201, 240] on h3 "103.4 - Teacher Registration : Step 4" at bounding box center [179, 237] width 128 height 10
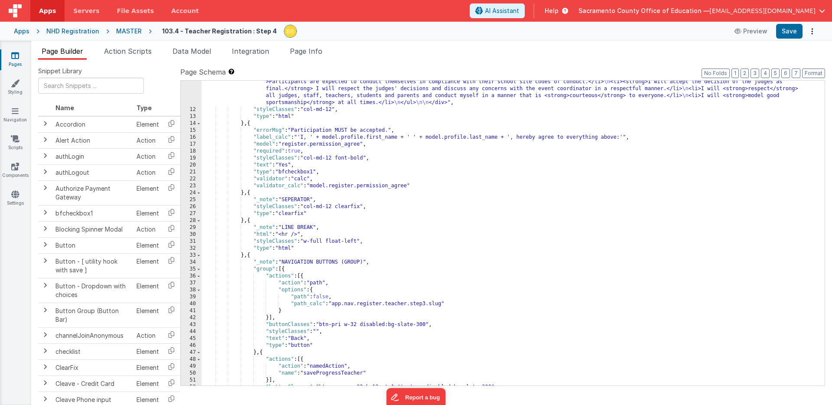
scroll to position [423, 0]
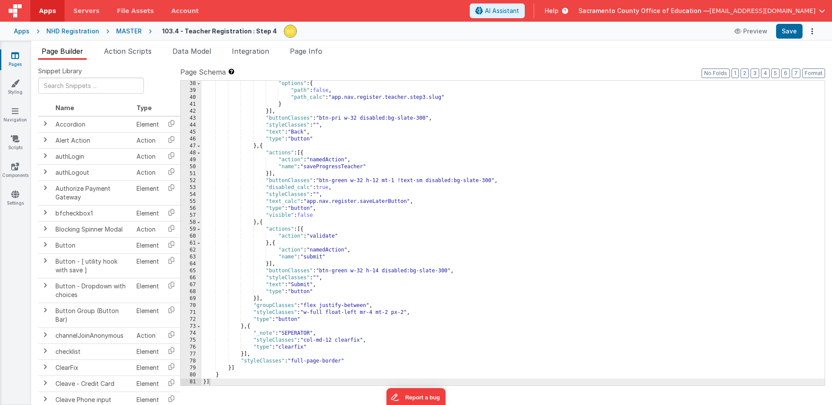
click at [204, 126] on div ""options" : { "path" : false , "path_calc" : "app.nav.register.teacher.step3.sl…" at bounding box center [512, 239] width 623 height 318
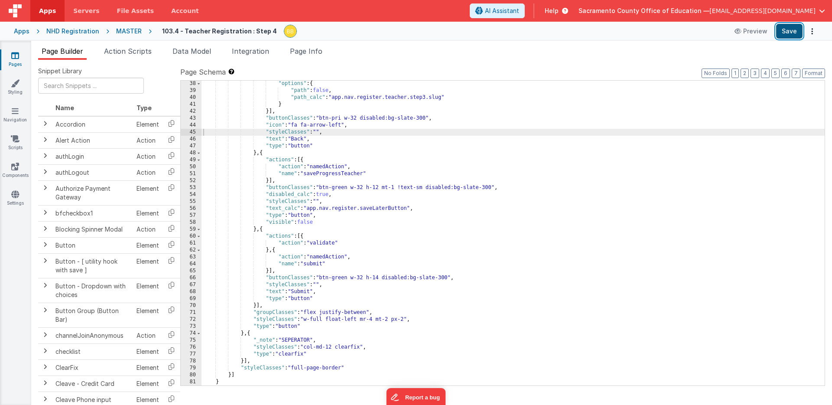
click at [788, 27] on button "Save" at bounding box center [789, 31] width 26 height 15
click at [14, 84] on icon at bounding box center [15, 83] width 9 height 9
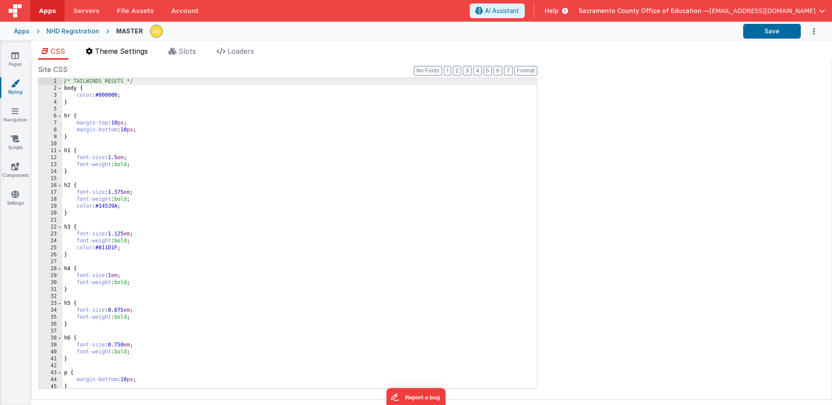
click at [133, 50] on span "Theme Settings" at bounding box center [121, 51] width 53 height 9
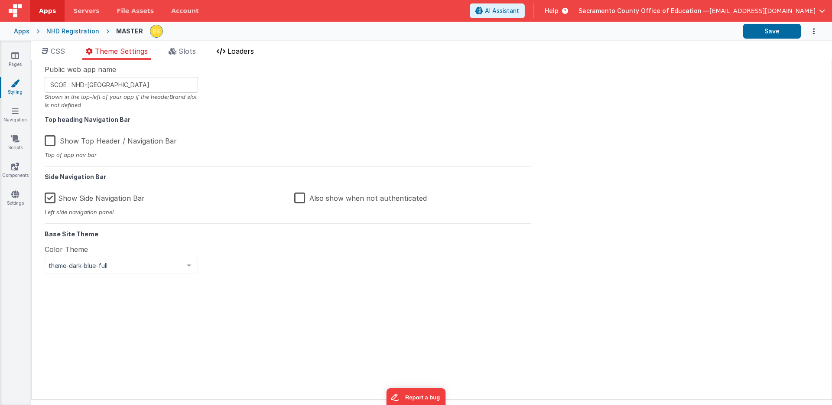
click at [249, 51] on span "Loaders" at bounding box center [240, 51] width 26 height 9
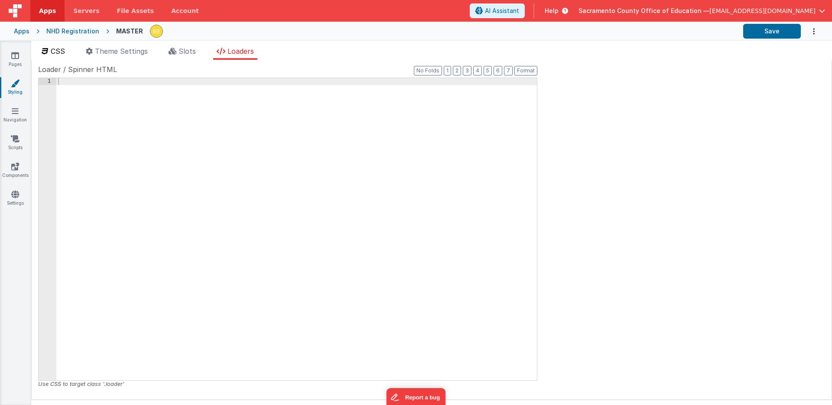
click at [60, 49] on span "CSS" at bounding box center [58, 51] width 14 height 9
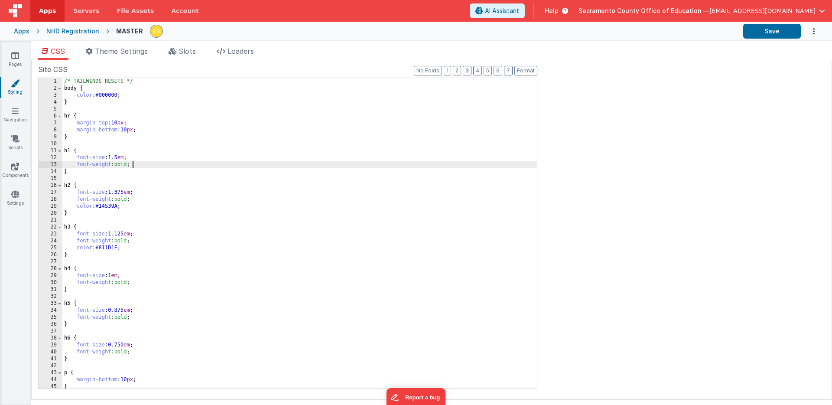
click at [135, 166] on div "/* TAILWINDS RESETS */ body { color : #000000 ; } hr { margin-top : 10 px ; mar…" at bounding box center [299, 240] width 474 height 324
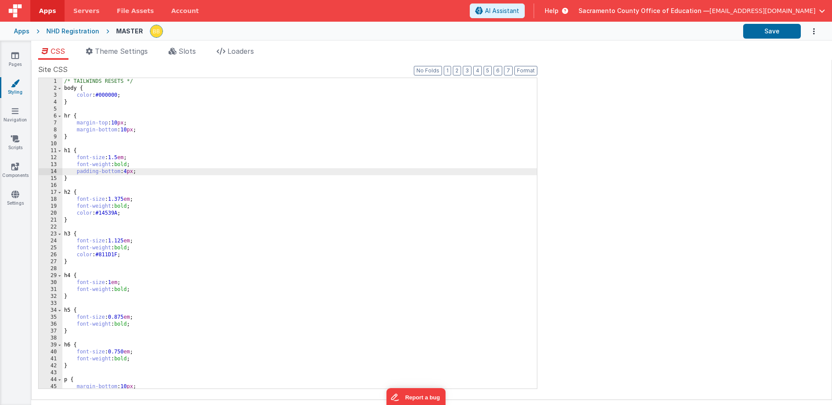
click at [88, 172] on div "/* TAILWINDS RESETS */ body { color : #000000 ; } hr { margin-top : 10 px ; mar…" at bounding box center [299, 240] width 474 height 324
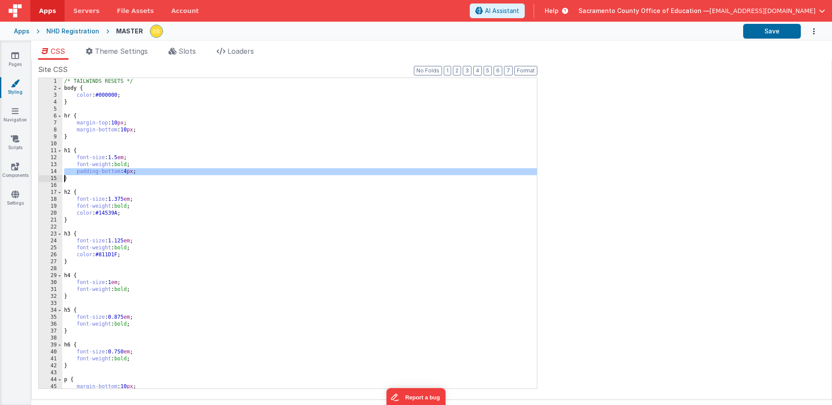
click at [88, 172] on div "/* TAILWINDS RESETS */ body { color : #000000 ; } hr { margin-top : 10 px ; mar…" at bounding box center [299, 240] width 474 height 324
click at [64, 221] on div "/* TAILWINDS RESETS */ body { color : #000000 ; } hr { margin-top : 10 px ; mar…" at bounding box center [299, 240] width 474 height 324
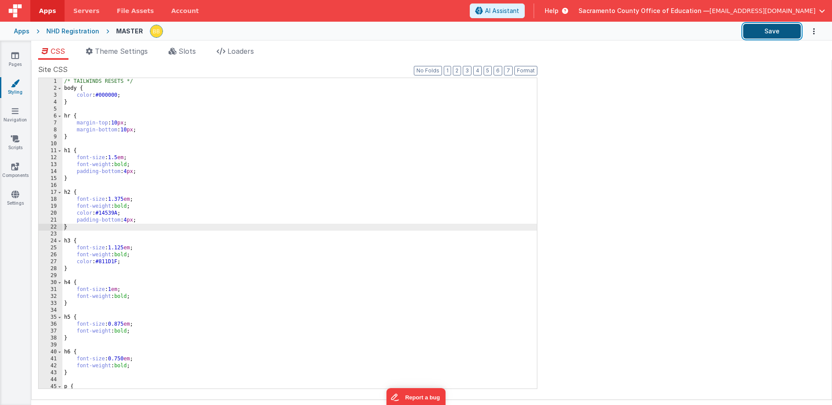
click at [780, 27] on button "Save" at bounding box center [772, 31] width 58 height 15
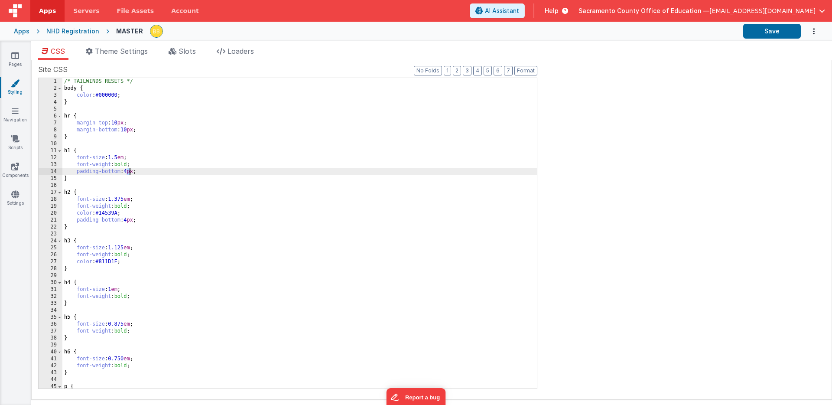
click at [129, 172] on div "/* TAILWINDS RESETS */ body { color : #000000 ; } hr { margin-top : 10 px ; mar…" at bounding box center [299, 240] width 474 height 324
click at [105, 220] on div "/* TAILWINDS RESETS */ body { color : #000000 ; } hr { margin-top : 10 px ; mar…" at bounding box center [299, 240] width 474 height 324
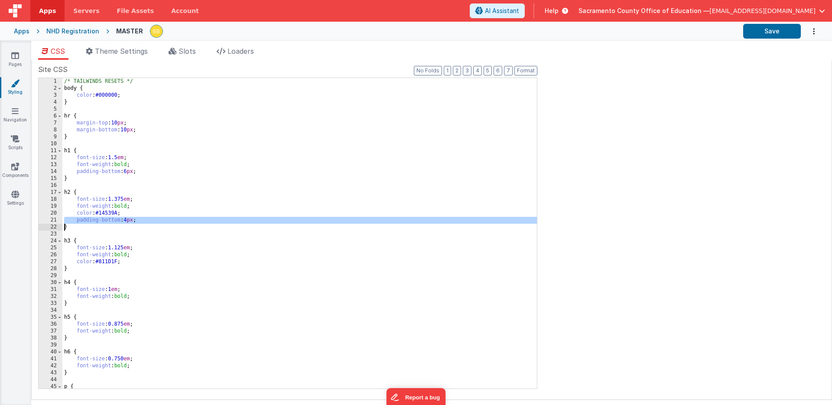
click at [105, 220] on div "/* TAILWINDS RESETS */ body { color : #000000 ; } hr { margin-top : 10 px ; mar…" at bounding box center [299, 240] width 474 height 324
click at [63, 269] on div "/* TAILWINDS RESETS */ body { color : #000000 ; } hr { margin-top : 10 px ; mar…" at bounding box center [299, 240] width 474 height 324
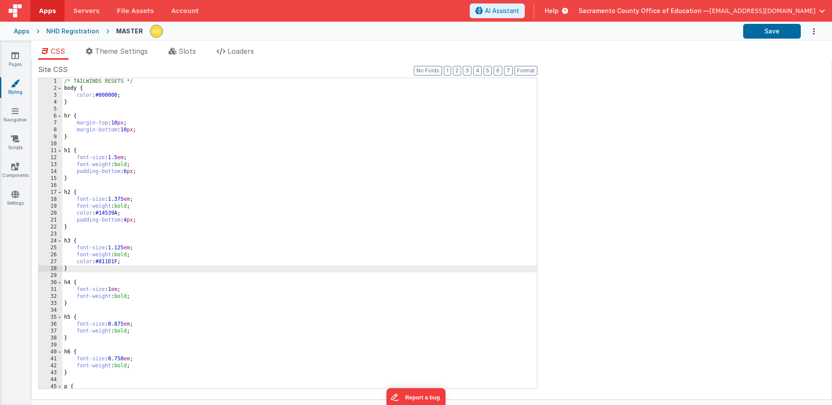
paste textarea
click at [128, 268] on div "/* TAILWINDS RESETS */ body { color : #000000 ; } hr { margin-top : 10 px ; mar…" at bounding box center [299, 240] width 474 height 324
click at [64, 312] on div "/* TAILWINDS RESETS */ body { color : #000000 ; } hr { margin-top : 10 px ; mar…" at bounding box center [299, 240] width 474 height 324
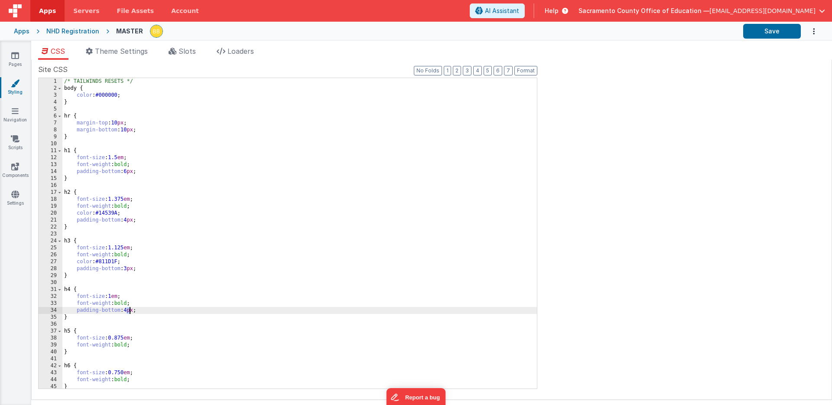
click at [129, 311] on div "/* TAILWINDS RESETS */ body { color : #000000 ; } hr { margin-top : 10 px ; mar…" at bounding box center [299, 240] width 474 height 324
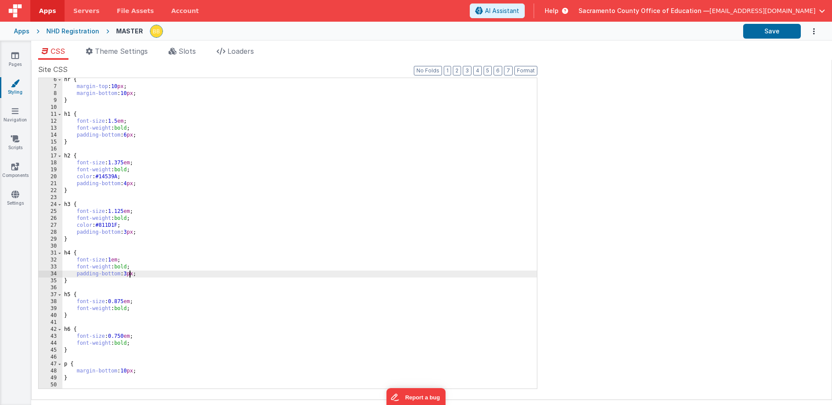
scroll to position [36, 0]
click at [87, 275] on div "hr { margin-top : 10 px ; margin-bottom : 10 px ; } h1 { font-size : 1.5 em ; f…" at bounding box center [299, 238] width 474 height 324
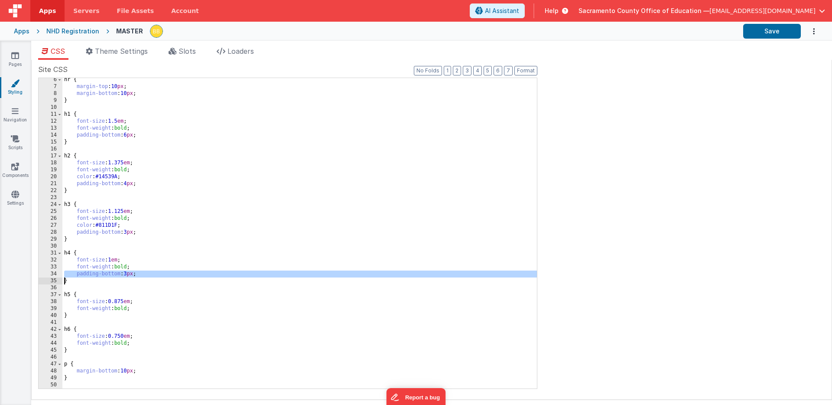
click at [87, 275] on div "hr { margin-top : 10 px ; margin-bottom : 10 px ; } h1 { font-size : 1.5 em ; f…" at bounding box center [299, 238] width 474 height 324
click at [64, 317] on div "hr { margin-top : 10 px ; margin-bottom : 10 px ; } h1 { font-size : 1.5 em ; f…" at bounding box center [299, 238] width 474 height 324
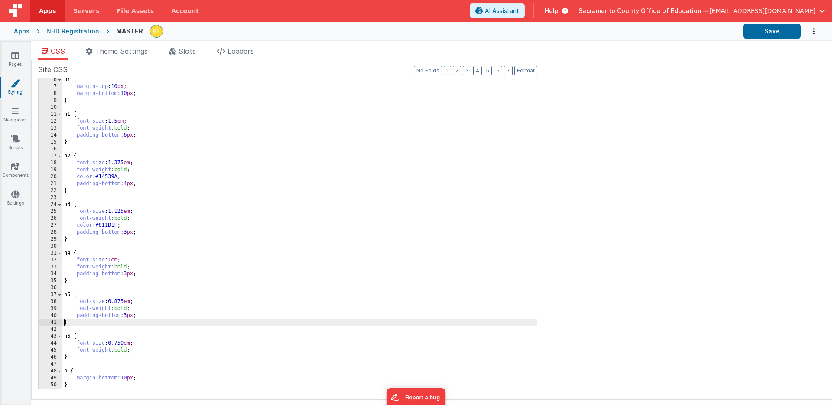
click at [64, 358] on div "hr { margin-top : 10 px ; margin-bottom : 10 px ; } h1 { font-size : 1.5 em ; f…" at bounding box center [299, 238] width 474 height 324
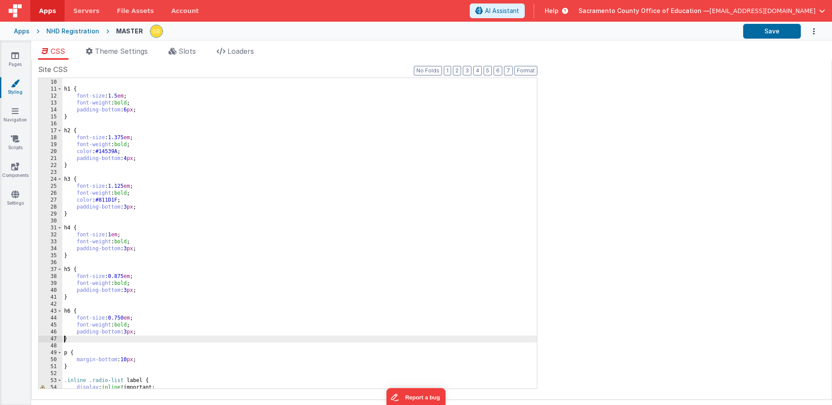
scroll to position [62, 0]
click at [772, 29] on button "Save" at bounding box center [772, 31] width 58 height 15
click at [558, 10] on span "Help" at bounding box center [552, 10] width 14 height 9
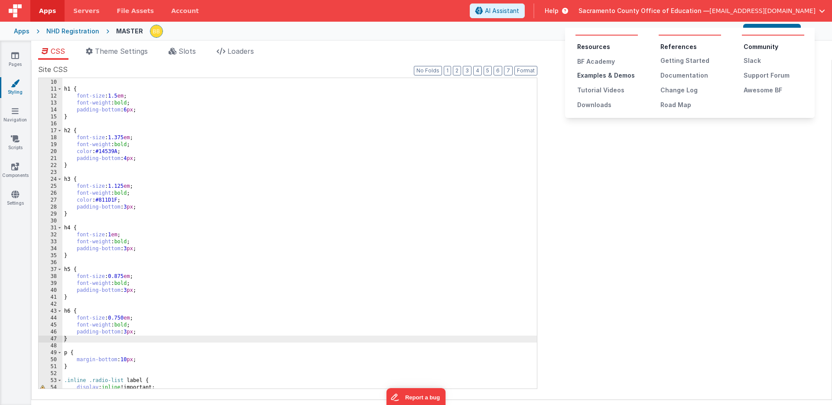
click at [604, 74] on div "Examples & Demos" at bounding box center [607, 75] width 61 height 9
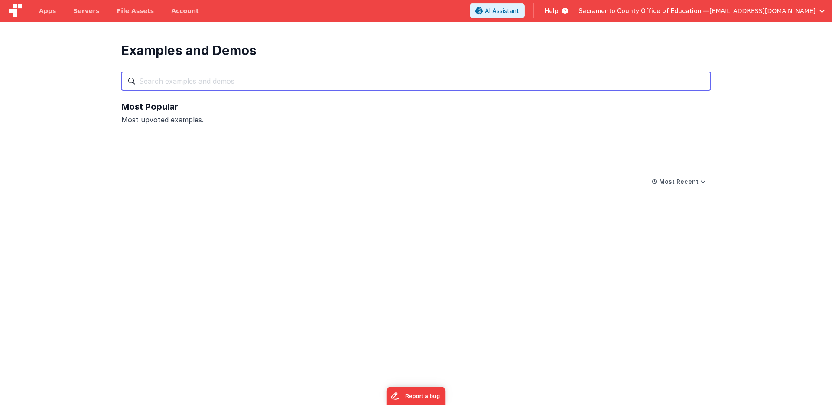
click at [227, 81] on input "text" at bounding box center [415, 81] width 589 height 18
click at [155, 82] on input "square" at bounding box center [415, 81] width 589 height 18
type input "credit"
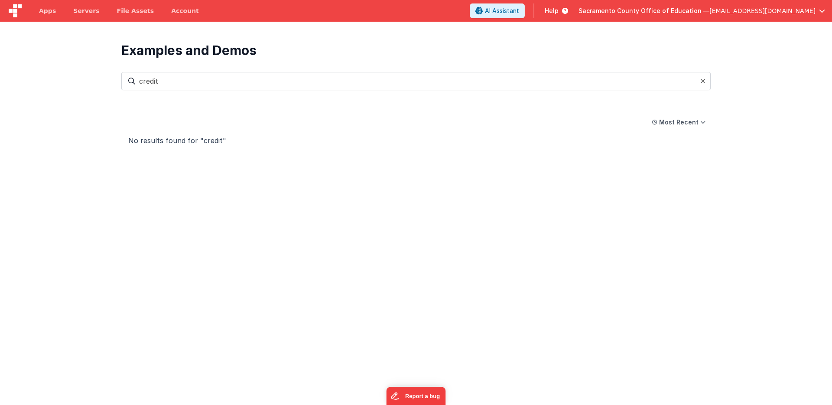
click at [558, 10] on span "Help" at bounding box center [552, 10] width 14 height 9
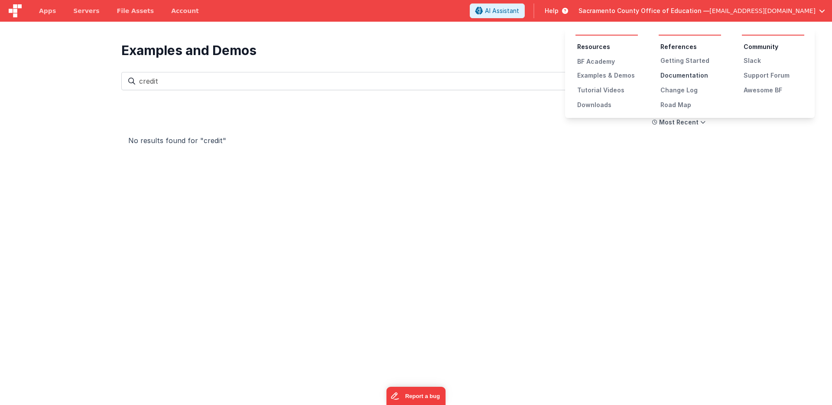
click at [675, 75] on div "Documentation" at bounding box center [690, 75] width 61 height 9
